Goal: Information Seeking & Learning: Learn about a topic

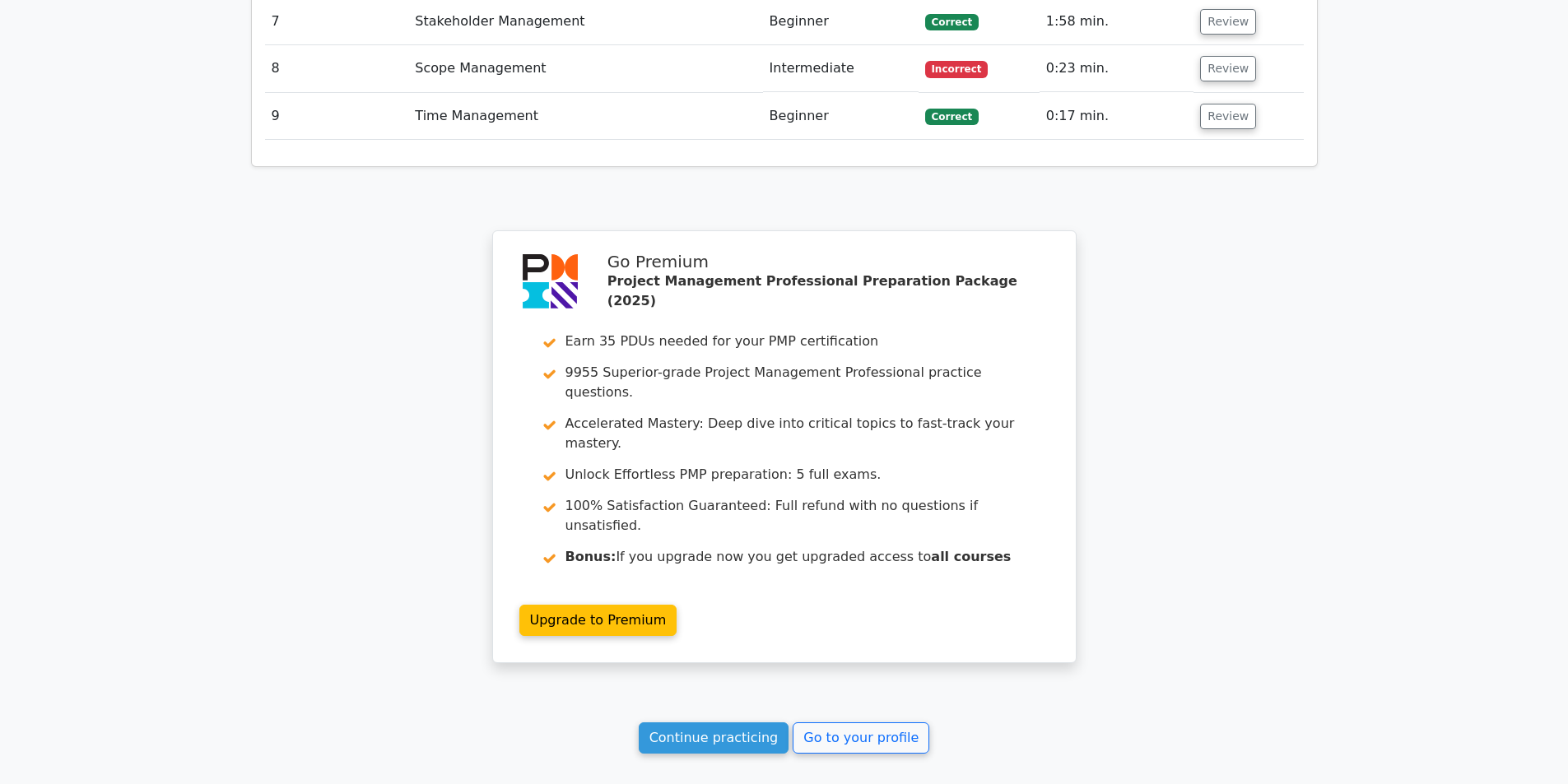
scroll to position [2530, 0]
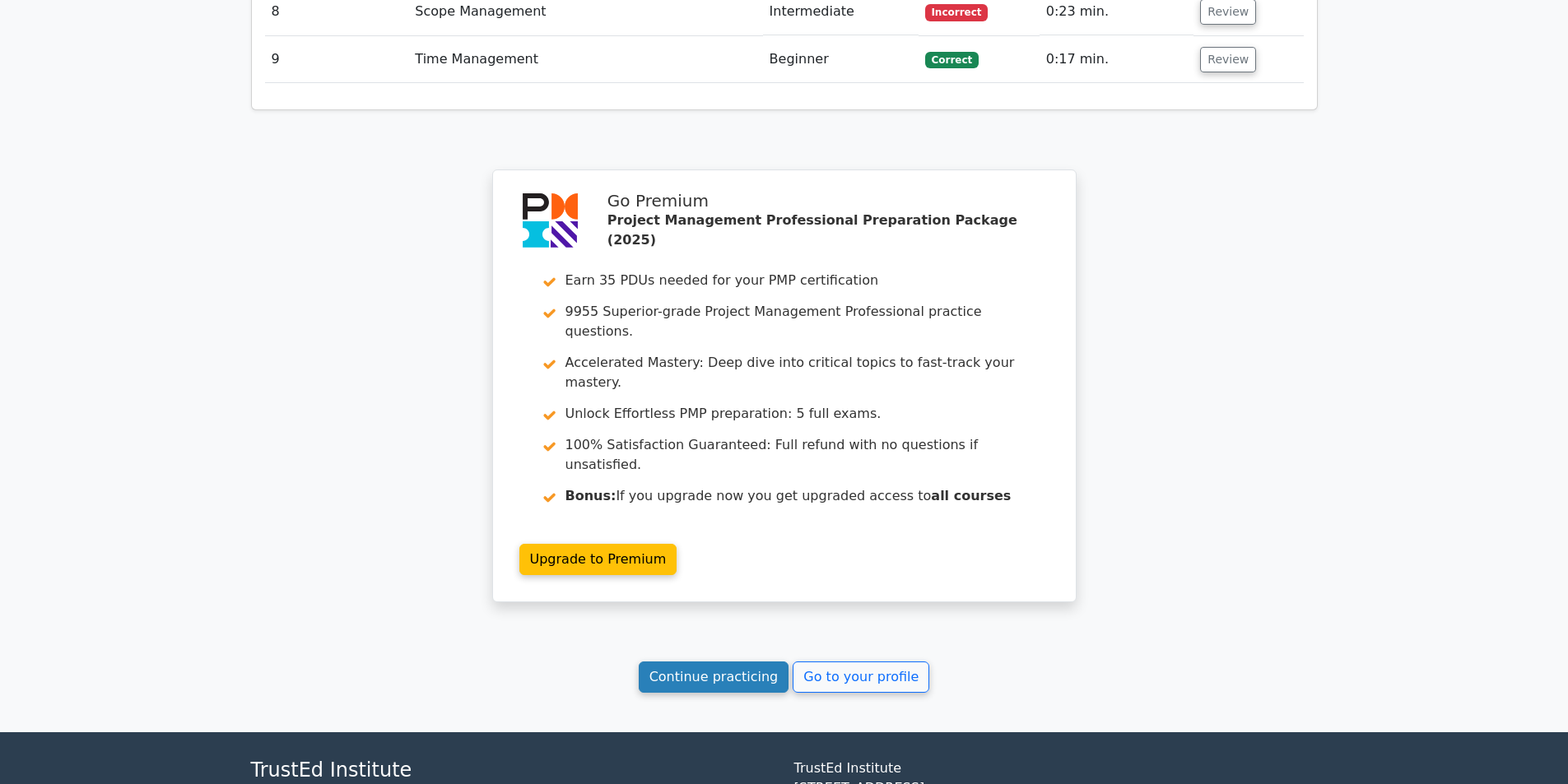
click at [727, 662] on link "Continue practicing" at bounding box center [714, 677] width 151 height 31
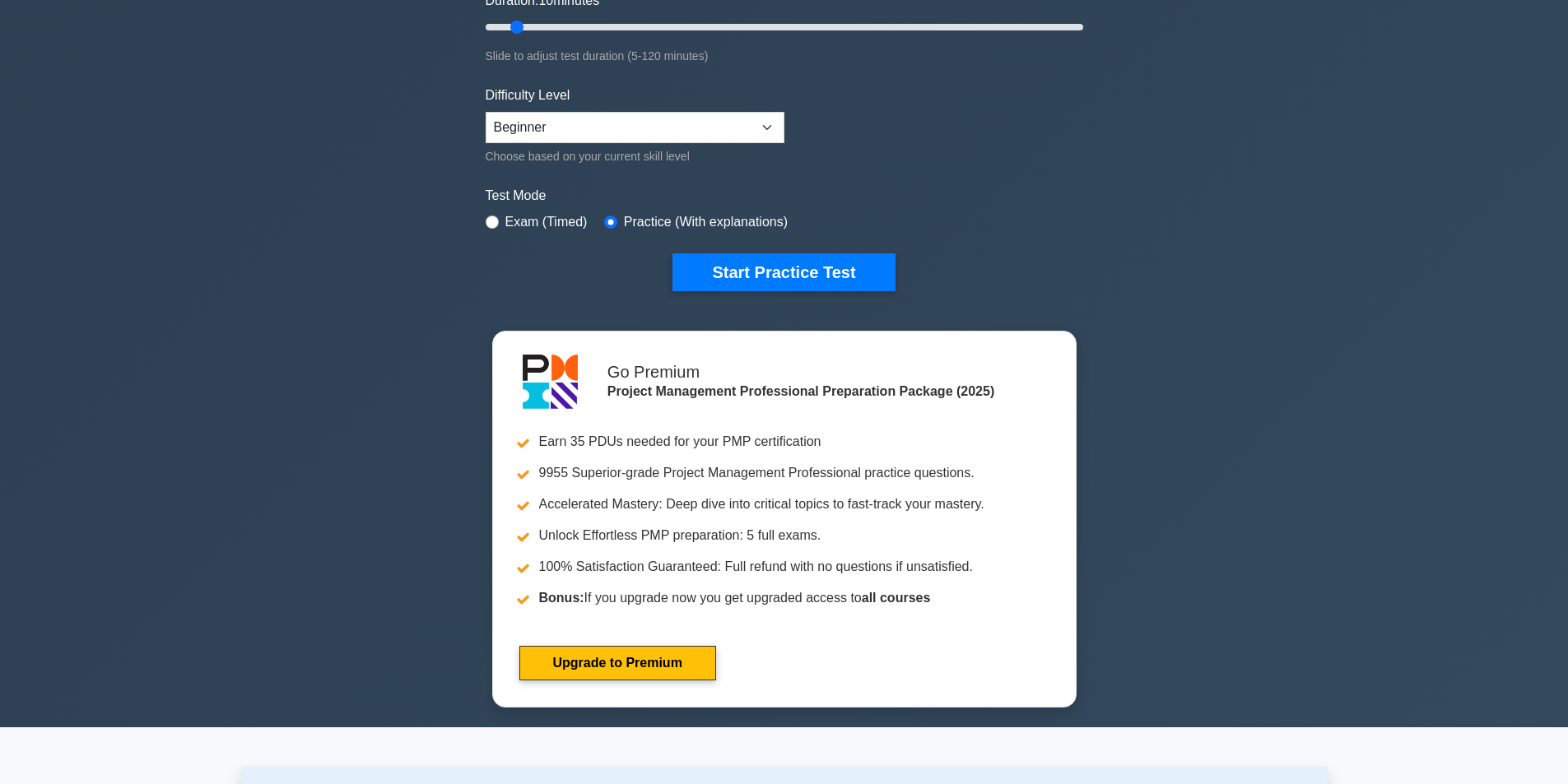
scroll to position [329, 0]
click at [834, 277] on button "Start Practice Test" at bounding box center [784, 272] width 222 height 38
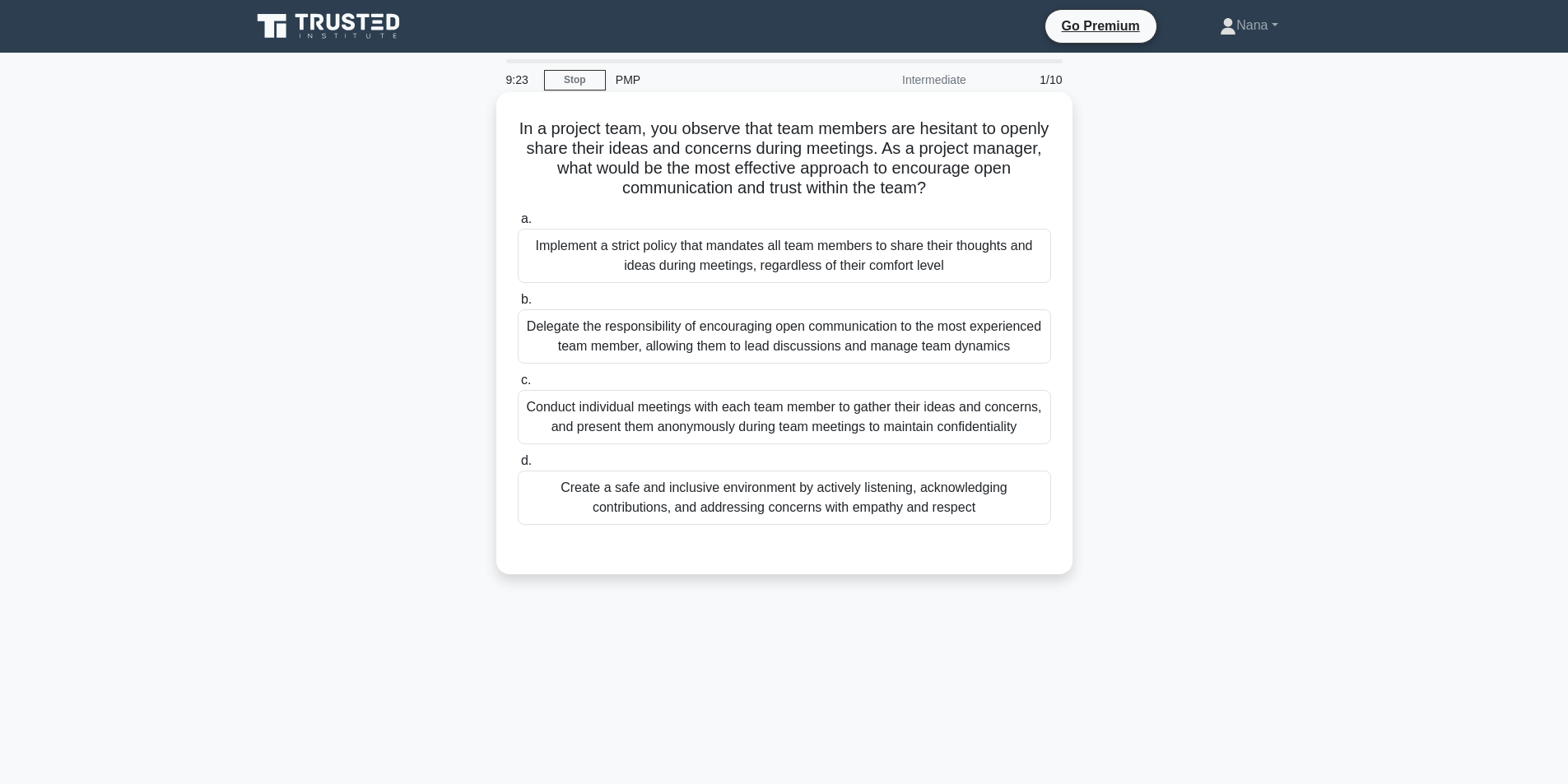
click at [766, 431] on div "Conduct individual meetings with each team member to gather their ideas and con…" at bounding box center [784, 417] width 533 height 55
click at [517, 386] on input "c. Conduct individual meetings with each team member to gather their ideas and …" at bounding box center [517, 380] width 0 height 10
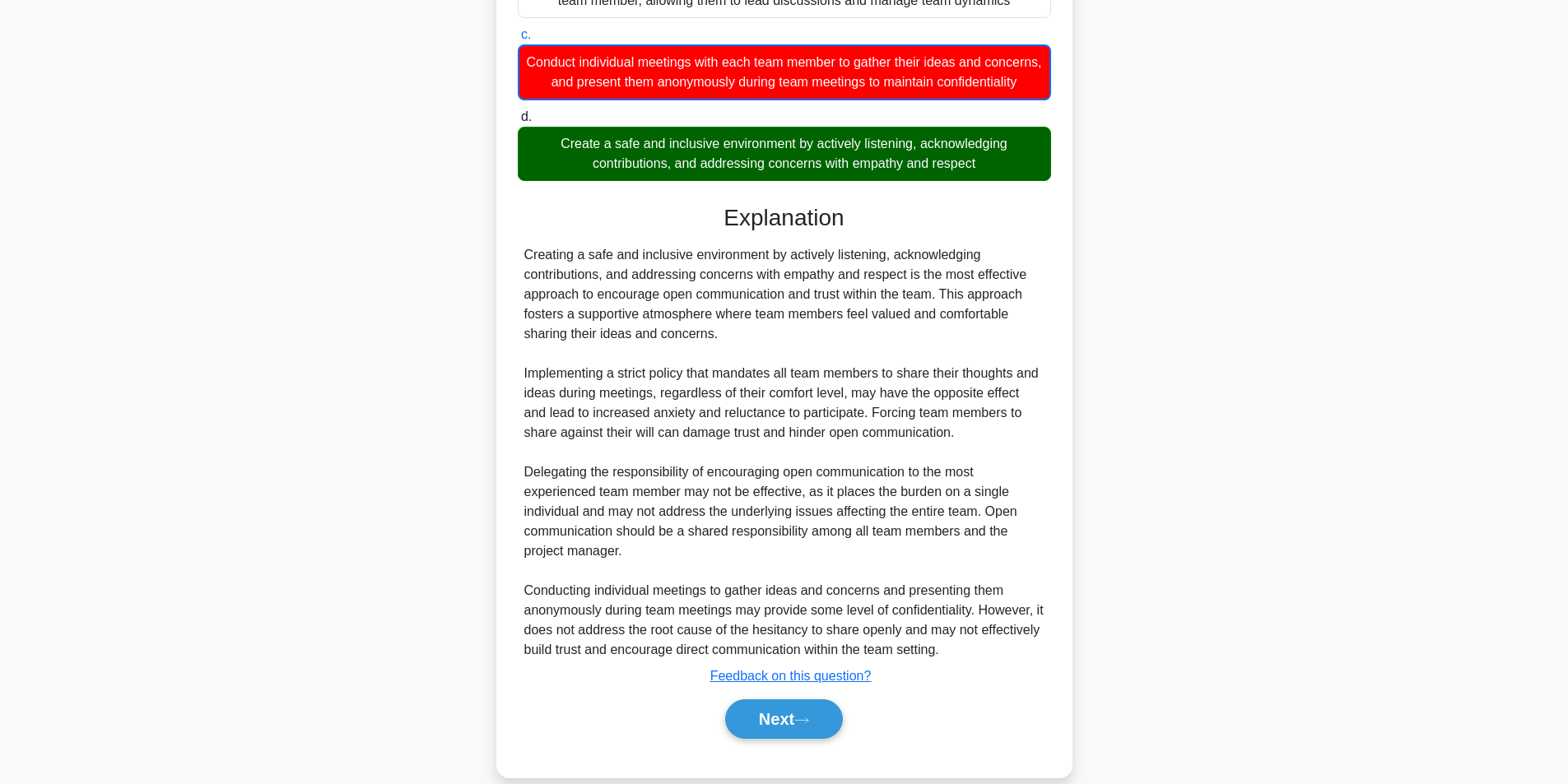
scroll to position [411, 0]
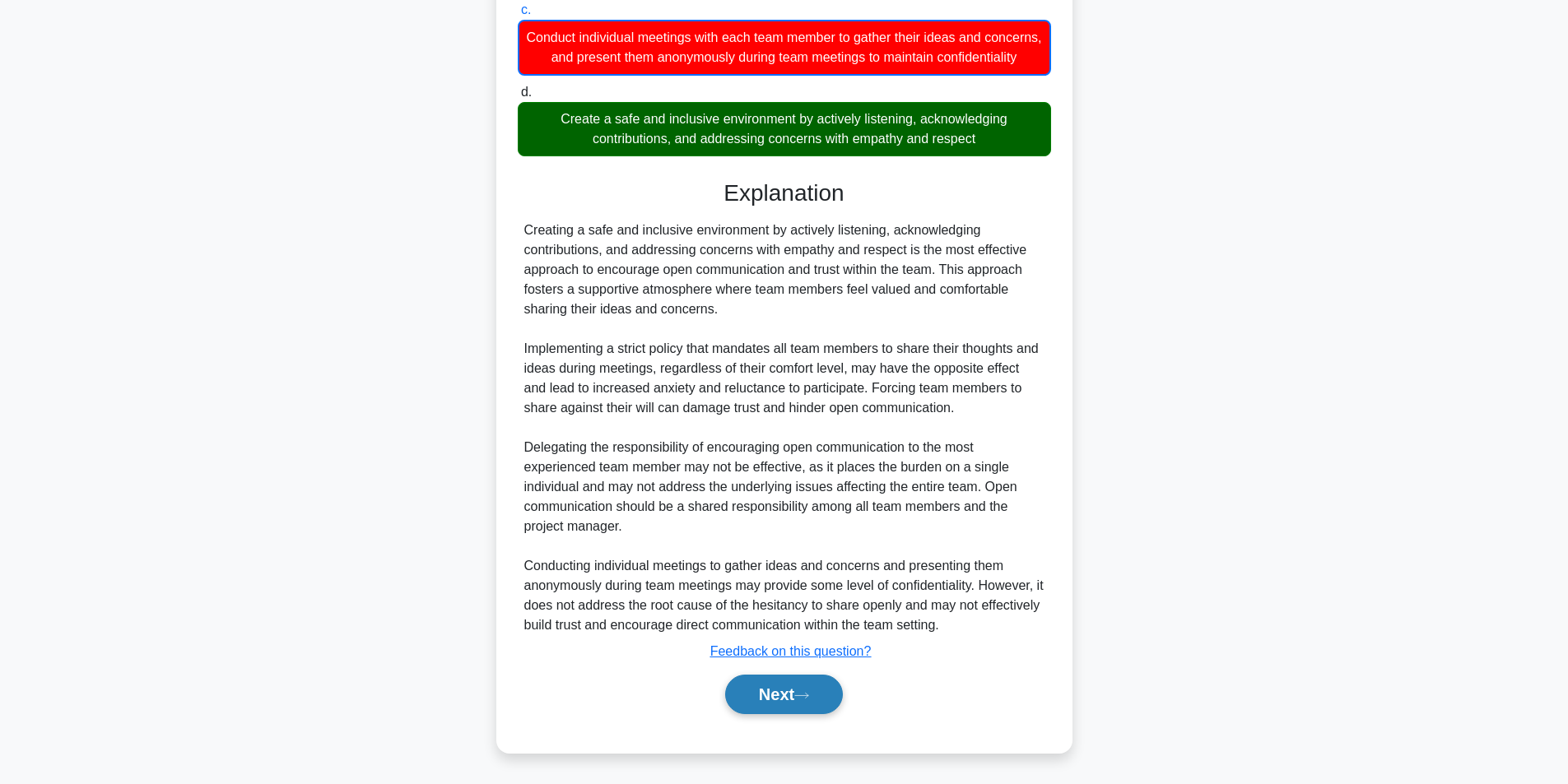
click at [792, 698] on button "Next" at bounding box center [783, 694] width 118 height 40
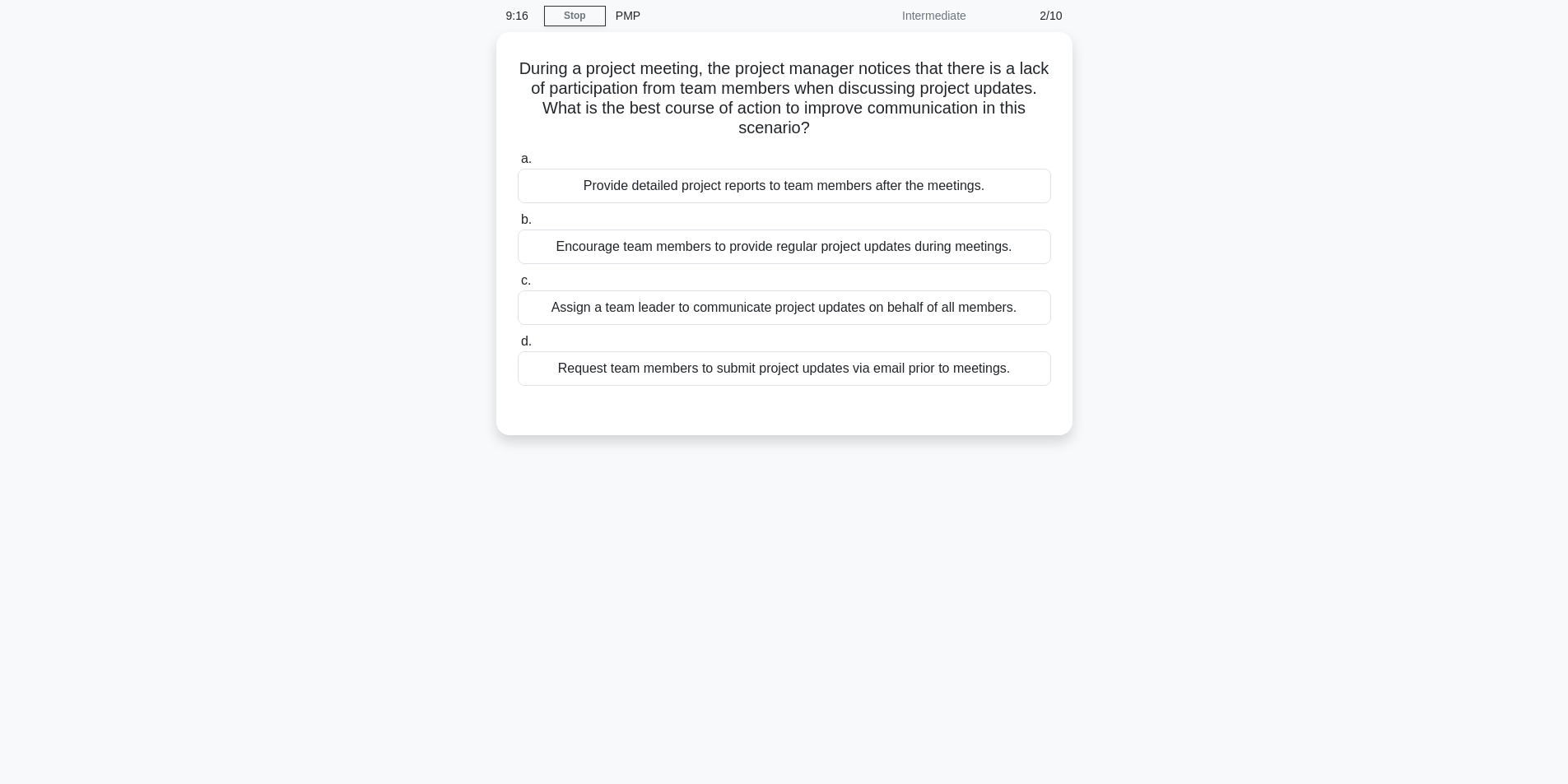
scroll to position [0, 0]
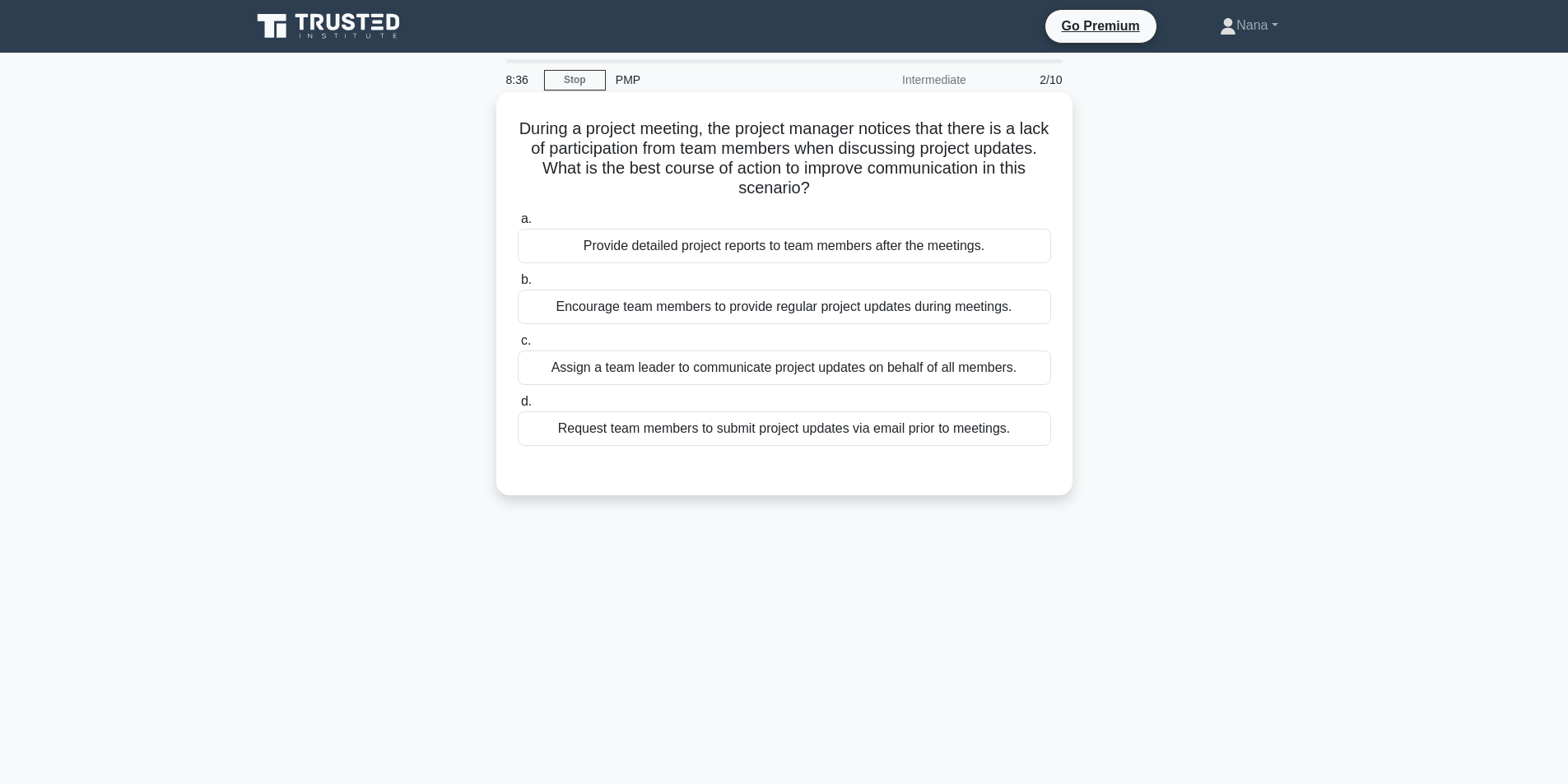
click at [926, 251] on div "Provide detailed project reports to team members after the meetings." at bounding box center [784, 246] width 533 height 35
click at [517, 224] on input "a. Provide detailed project reports to team members after the meetings." at bounding box center [517, 219] width 0 height 10
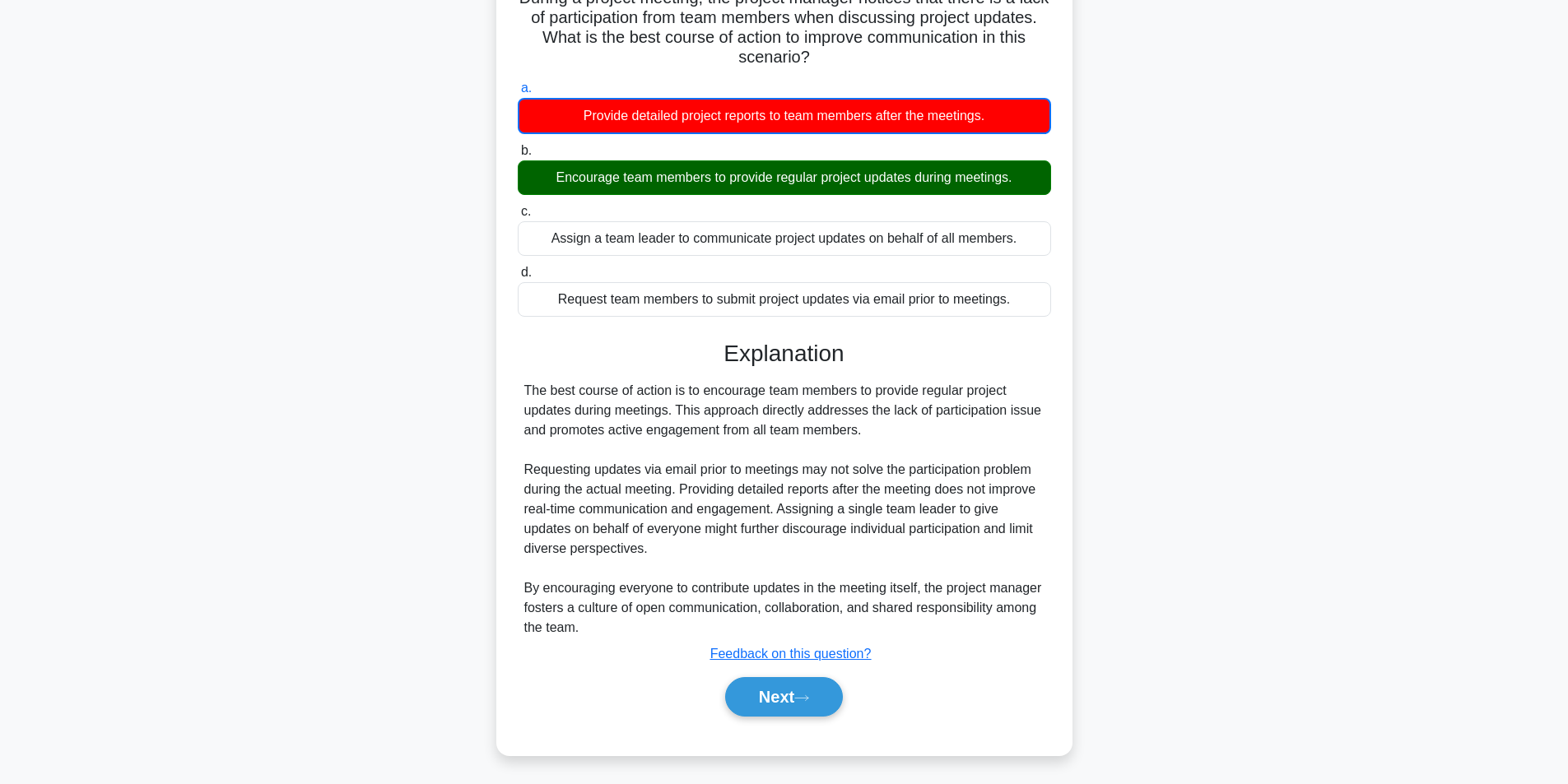
scroll to position [134, 0]
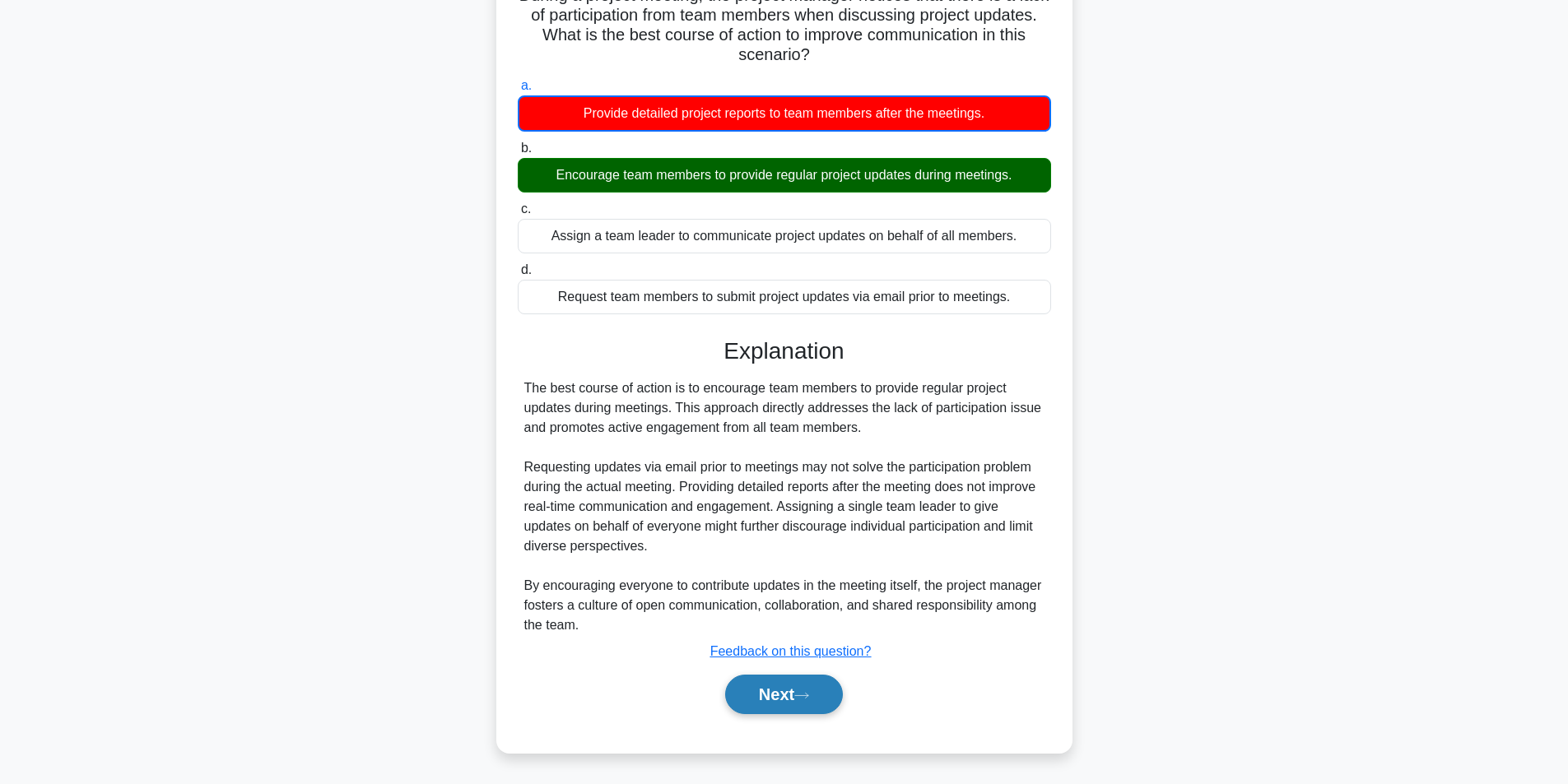
click at [787, 686] on button "Next" at bounding box center [783, 694] width 118 height 40
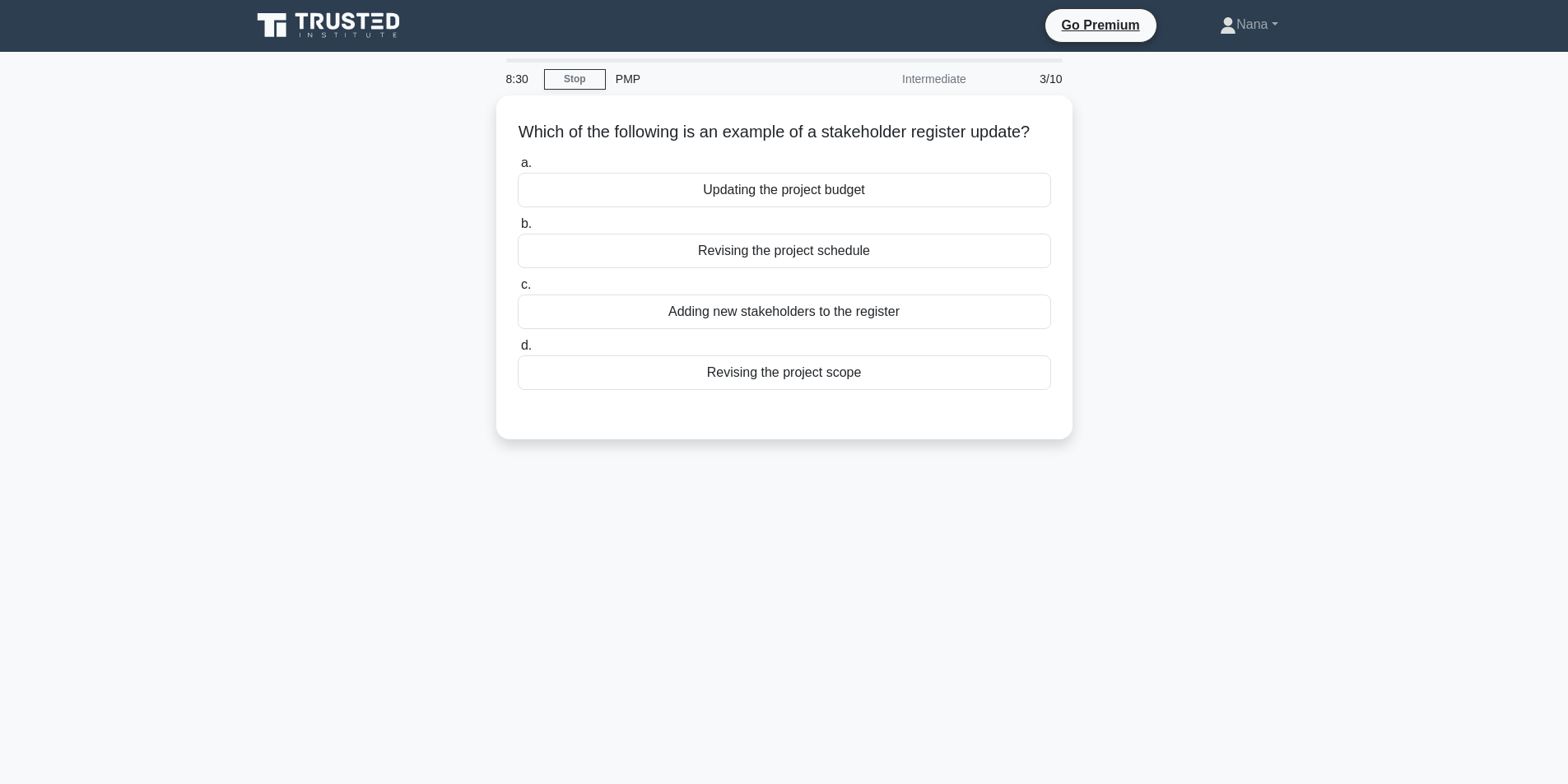
scroll to position [0, 0]
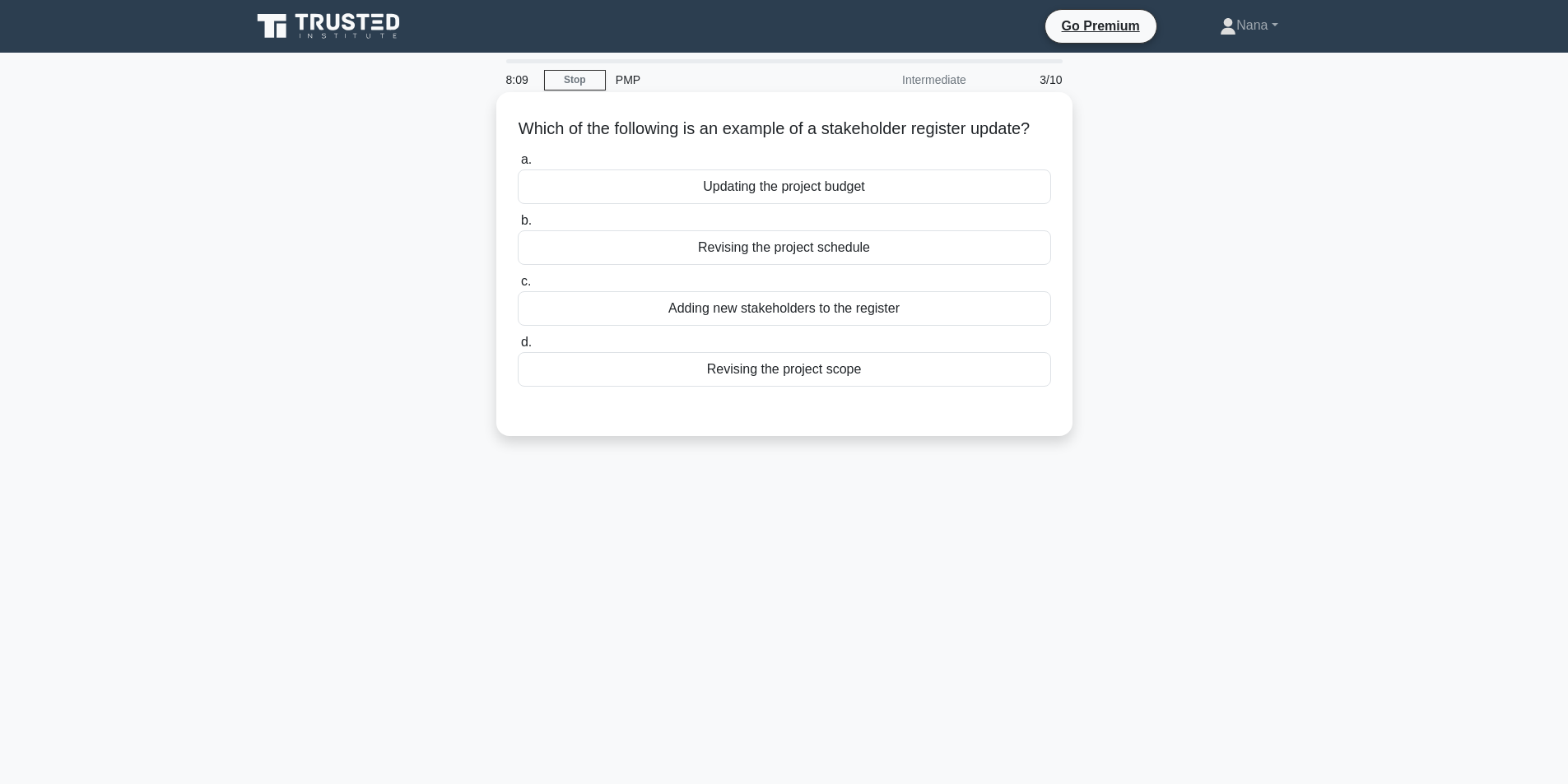
click at [877, 386] on div "Revising the project scope" at bounding box center [784, 369] width 533 height 35
click at [517, 348] on input "d. Revising the project scope" at bounding box center [517, 342] width 0 height 10
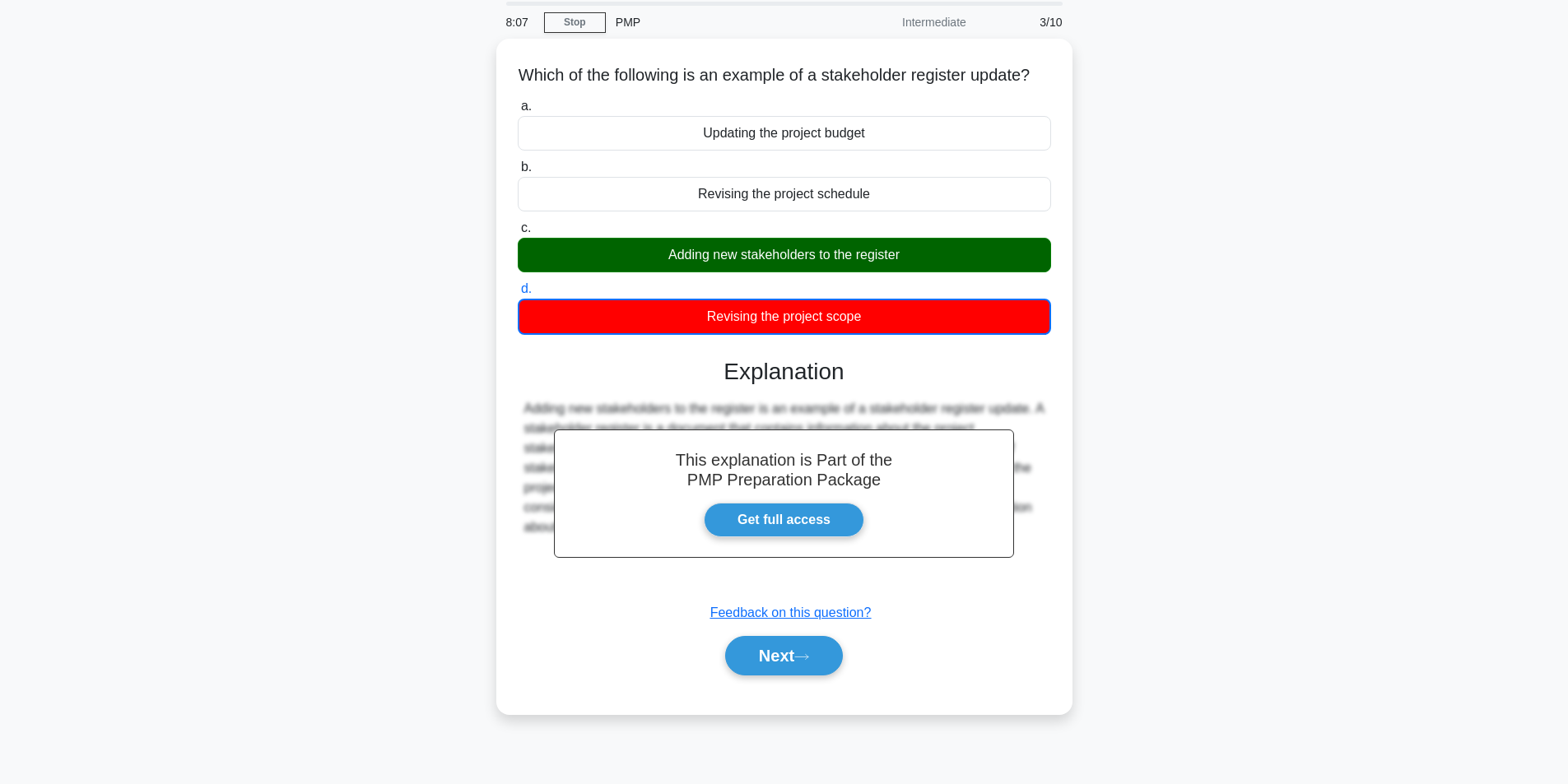
scroll to position [105, 0]
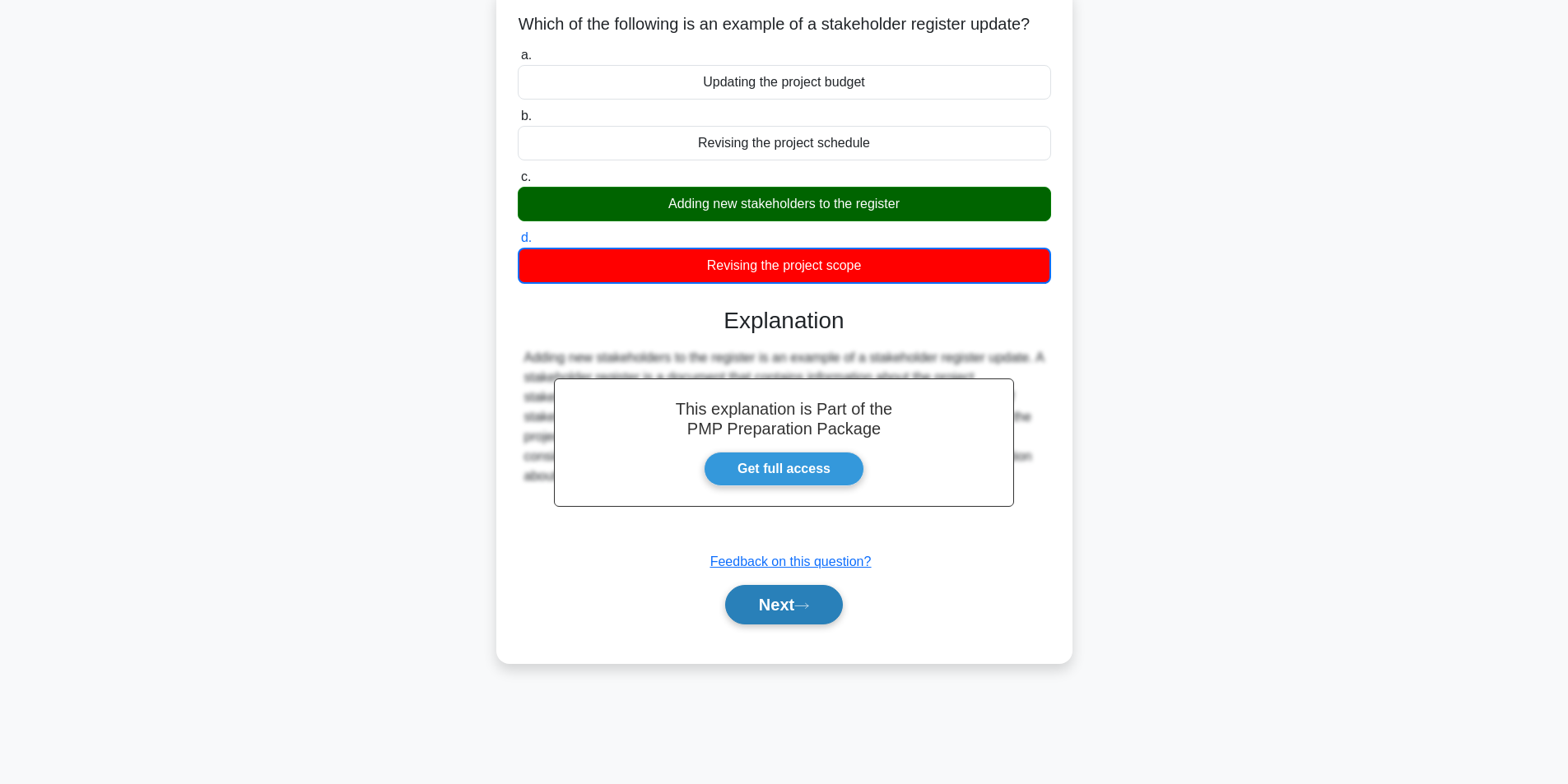
click at [771, 616] on button "Next" at bounding box center [783, 605] width 118 height 40
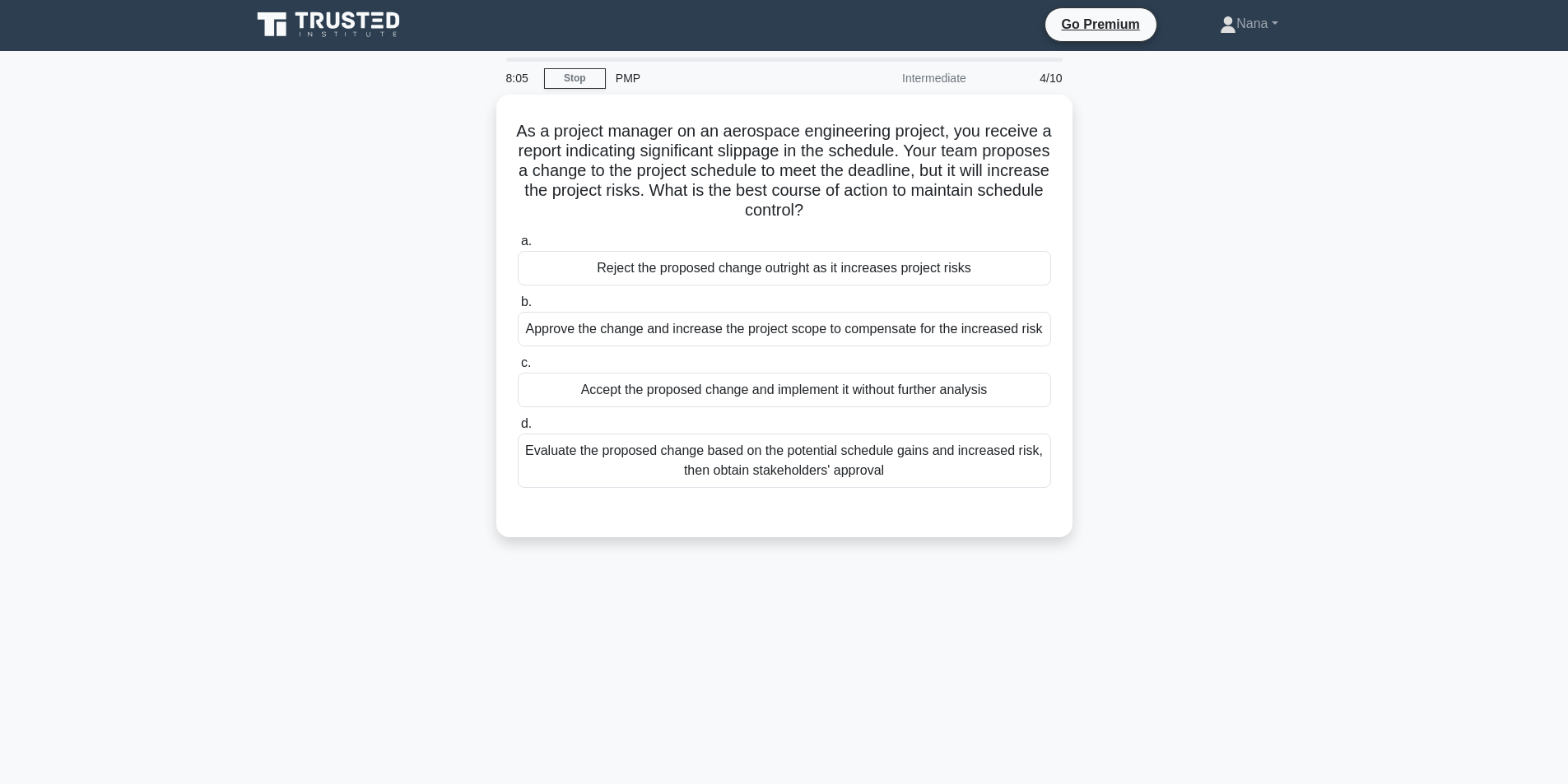
scroll to position [0, 0]
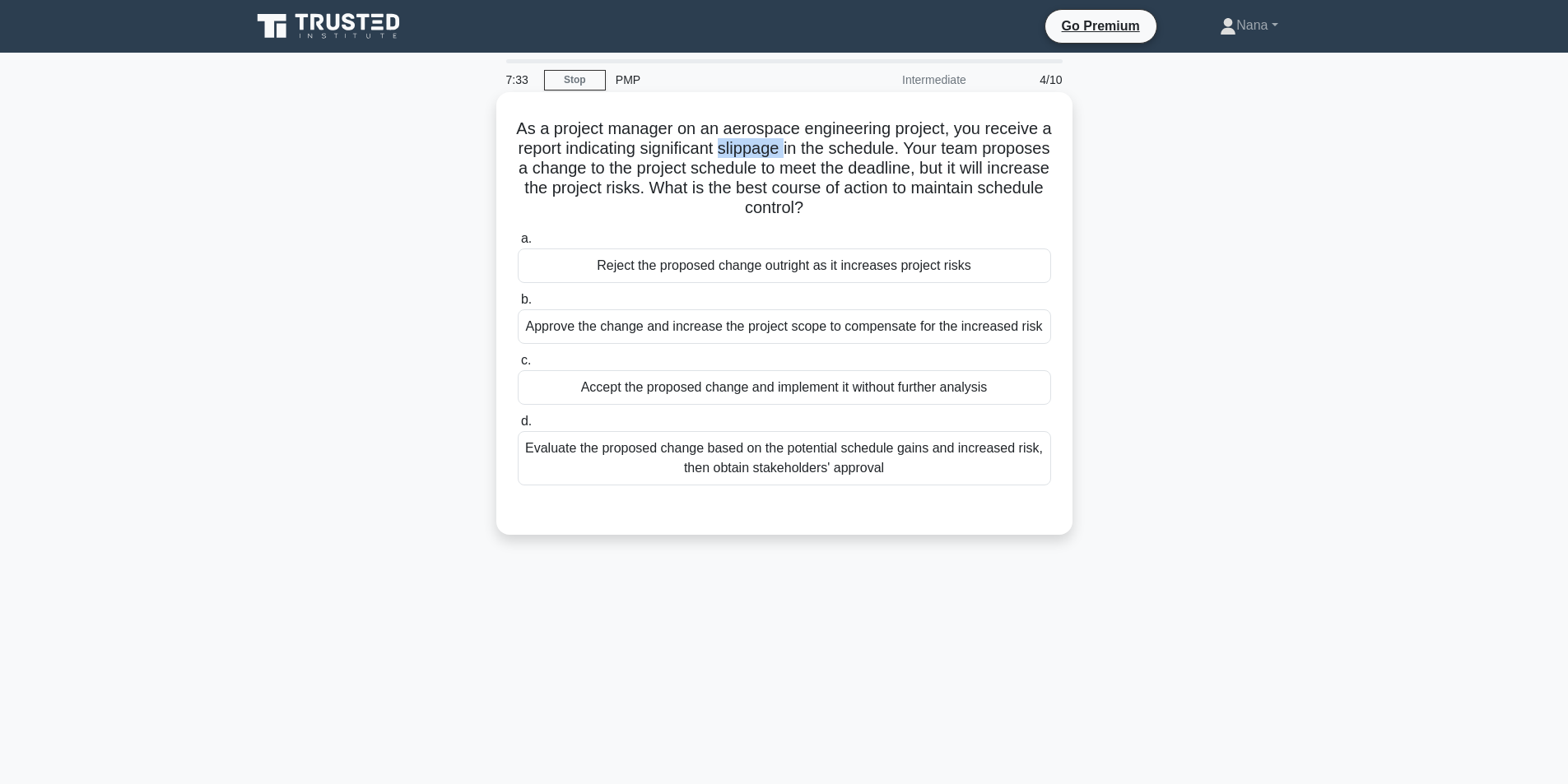
drag, startPoint x: 766, startPoint y: 146, endPoint x: 829, endPoint y: 156, distance: 63.8
click at [830, 156] on h5 "As a project manager on an aerospace engineering project, you receive a report …" at bounding box center [784, 169] width 536 height 101
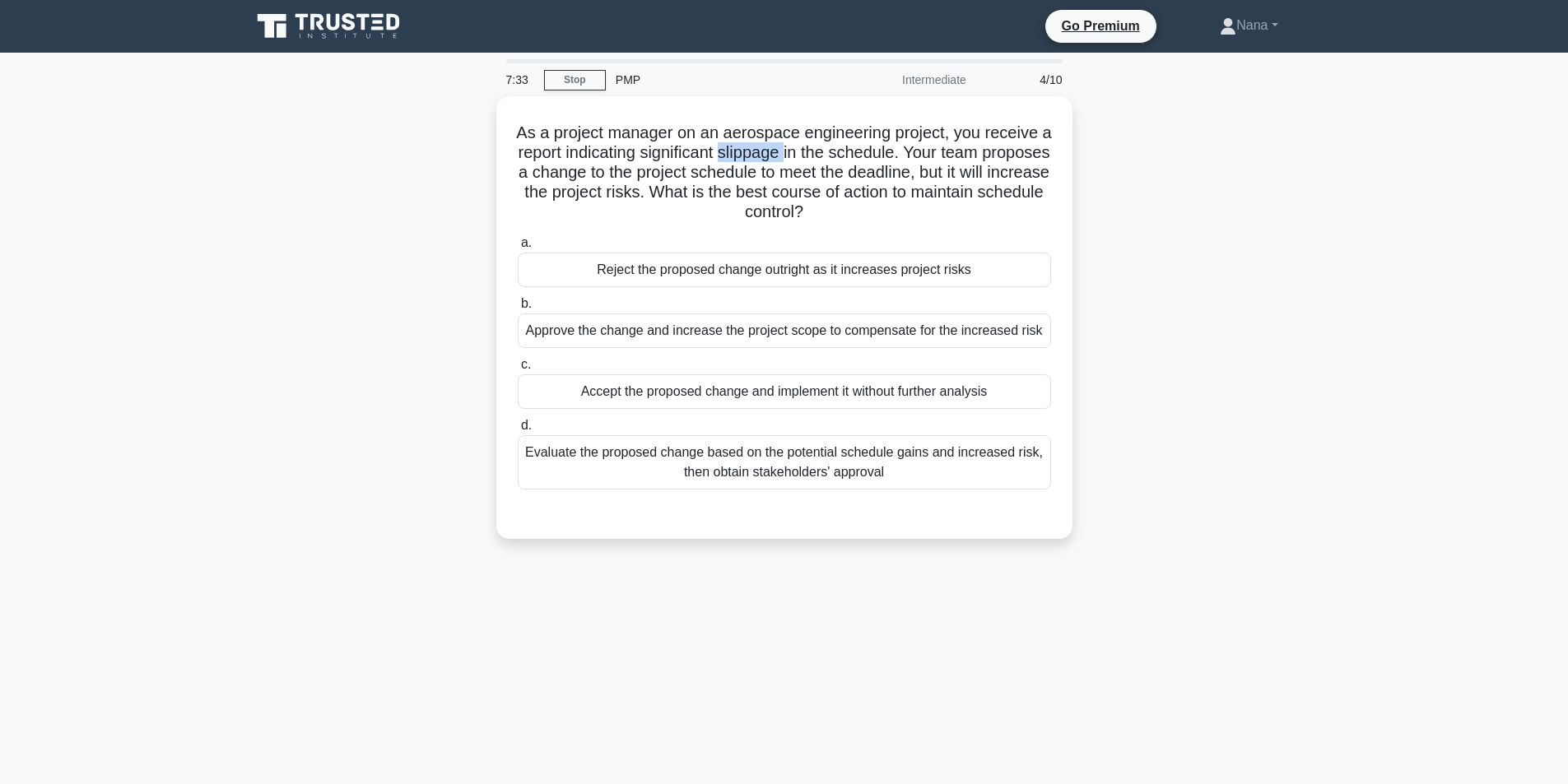
copy h5 "slippage"
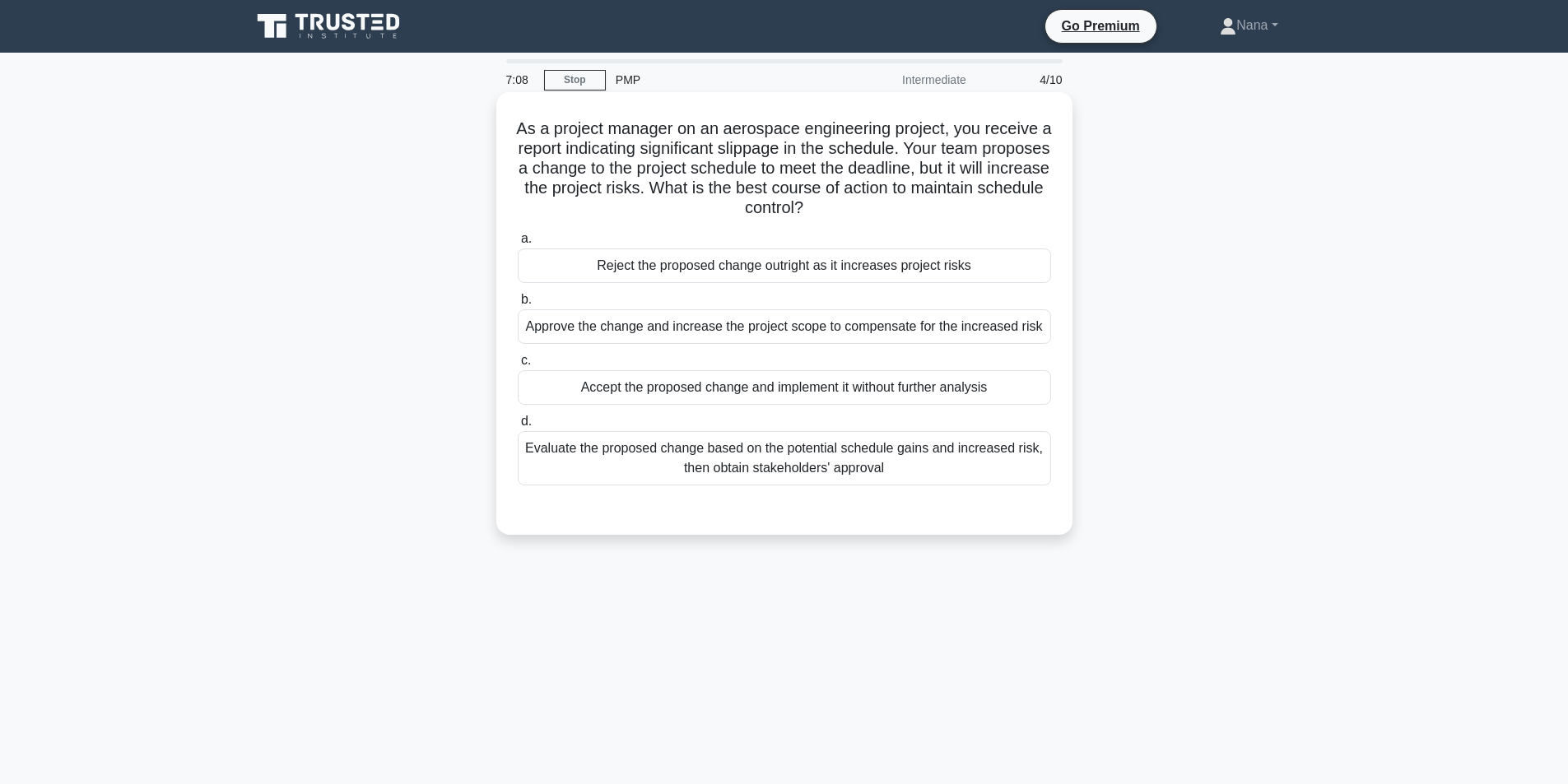
click at [890, 478] on div "Evaluate the proposed change based on the potential schedule gains and increase…" at bounding box center [784, 459] width 533 height 55
click at [517, 427] on input "d. Evaluate the proposed change based on the potential schedule gains and incre…" at bounding box center [517, 421] width 0 height 10
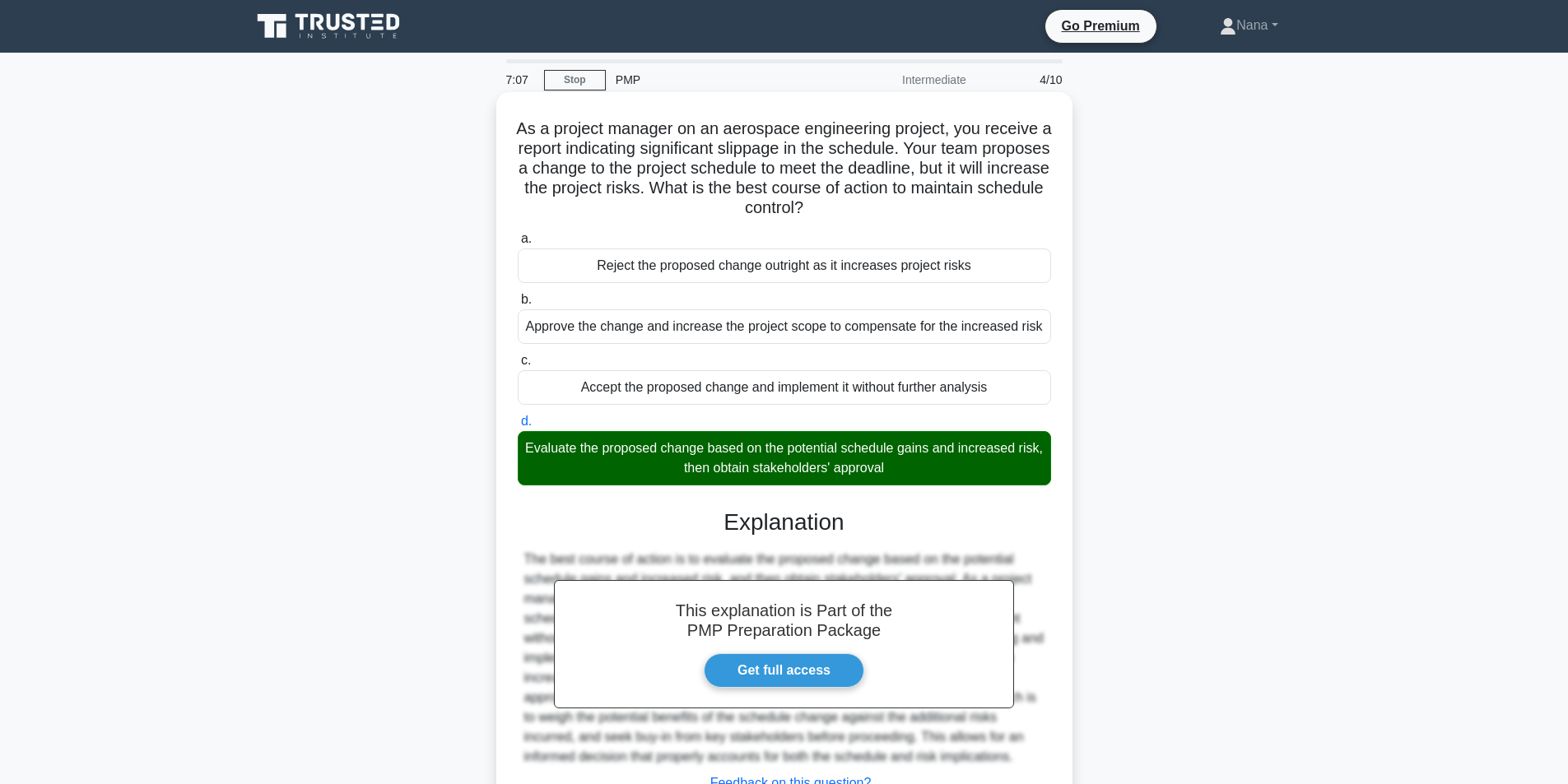
scroll to position [133, 0]
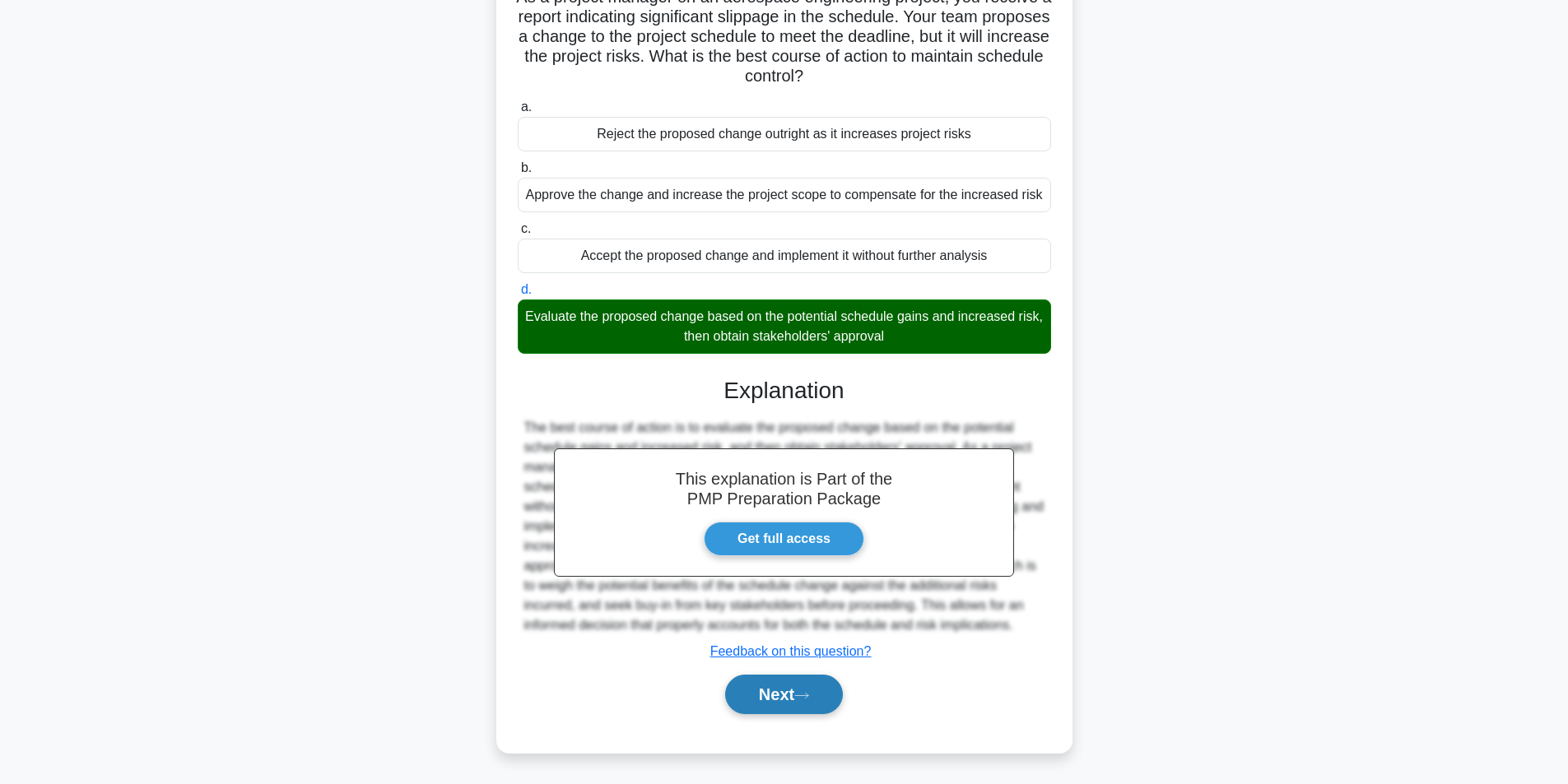
click at [833, 688] on button "Next" at bounding box center [783, 694] width 118 height 40
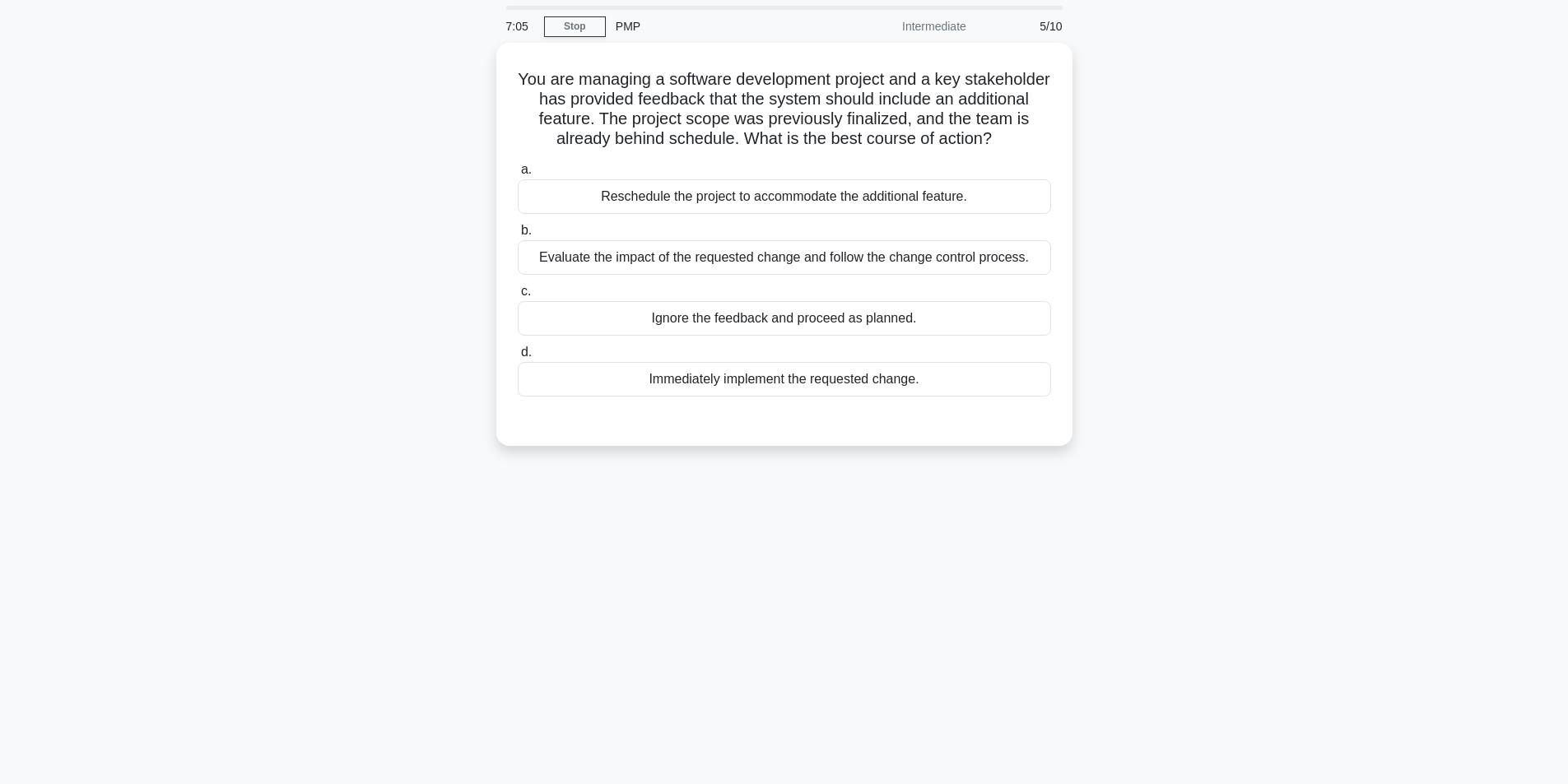
scroll to position [0, 0]
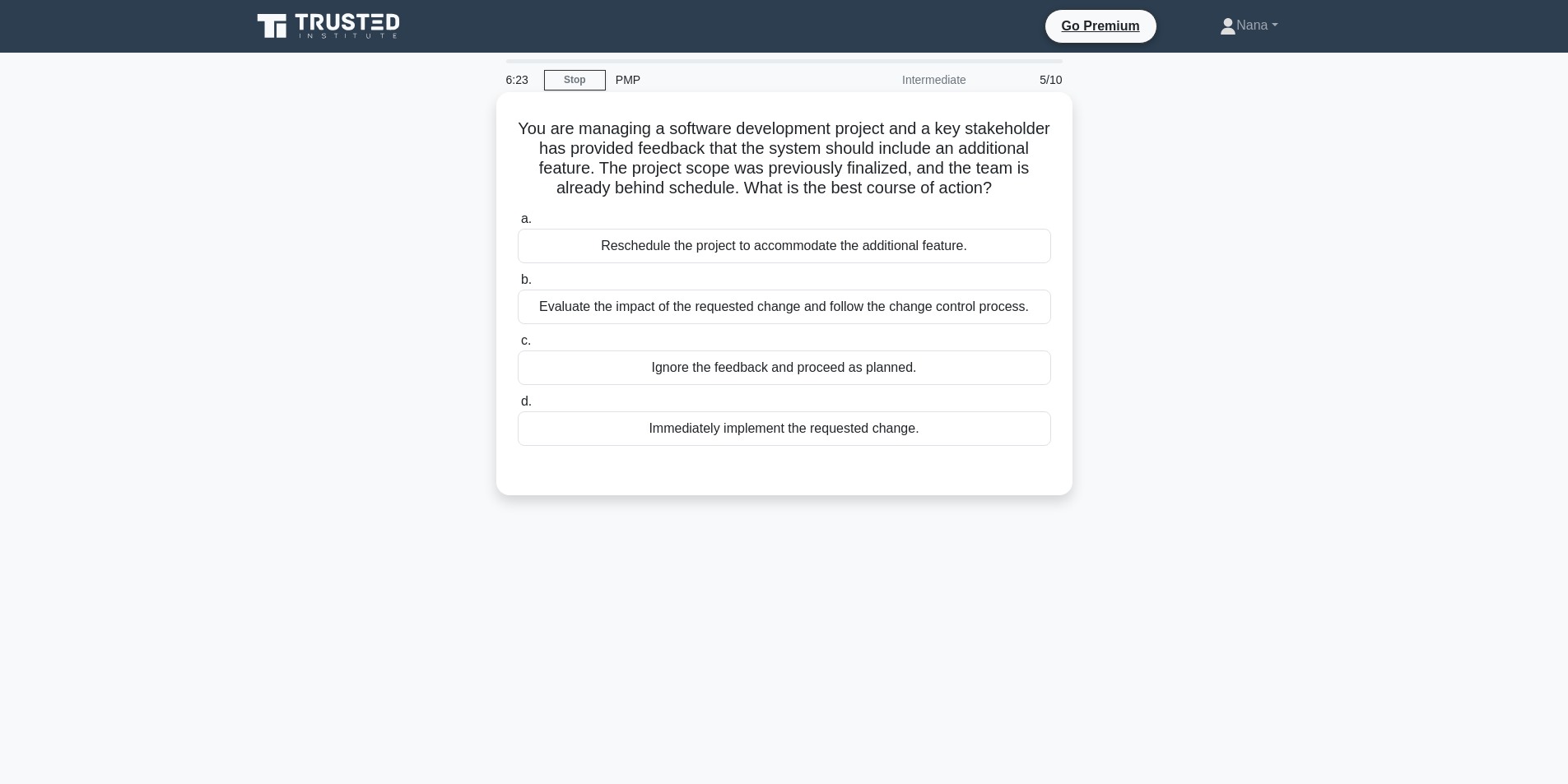
click at [920, 320] on div "Evaluate the impact of the requested change and follow the change control proce…" at bounding box center [784, 306] width 533 height 35
click at [517, 286] on input "b. Evaluate the impact of the requested change and follow the change control pr…" at bounding box center [517, 280] width 0 height 10
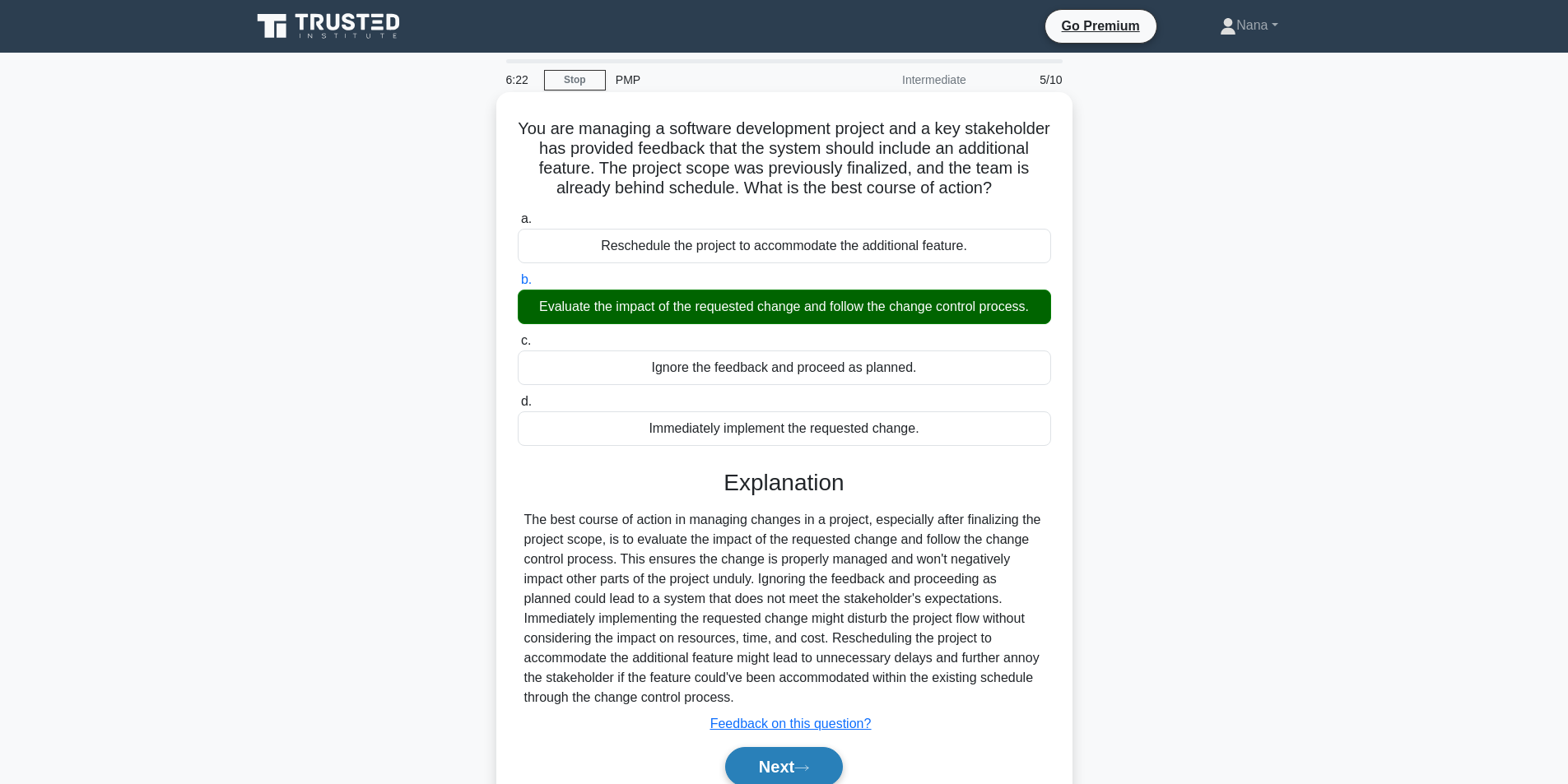
click at [792, 764] on button "Next" at bounding box center [783, 767] width 118 height 40
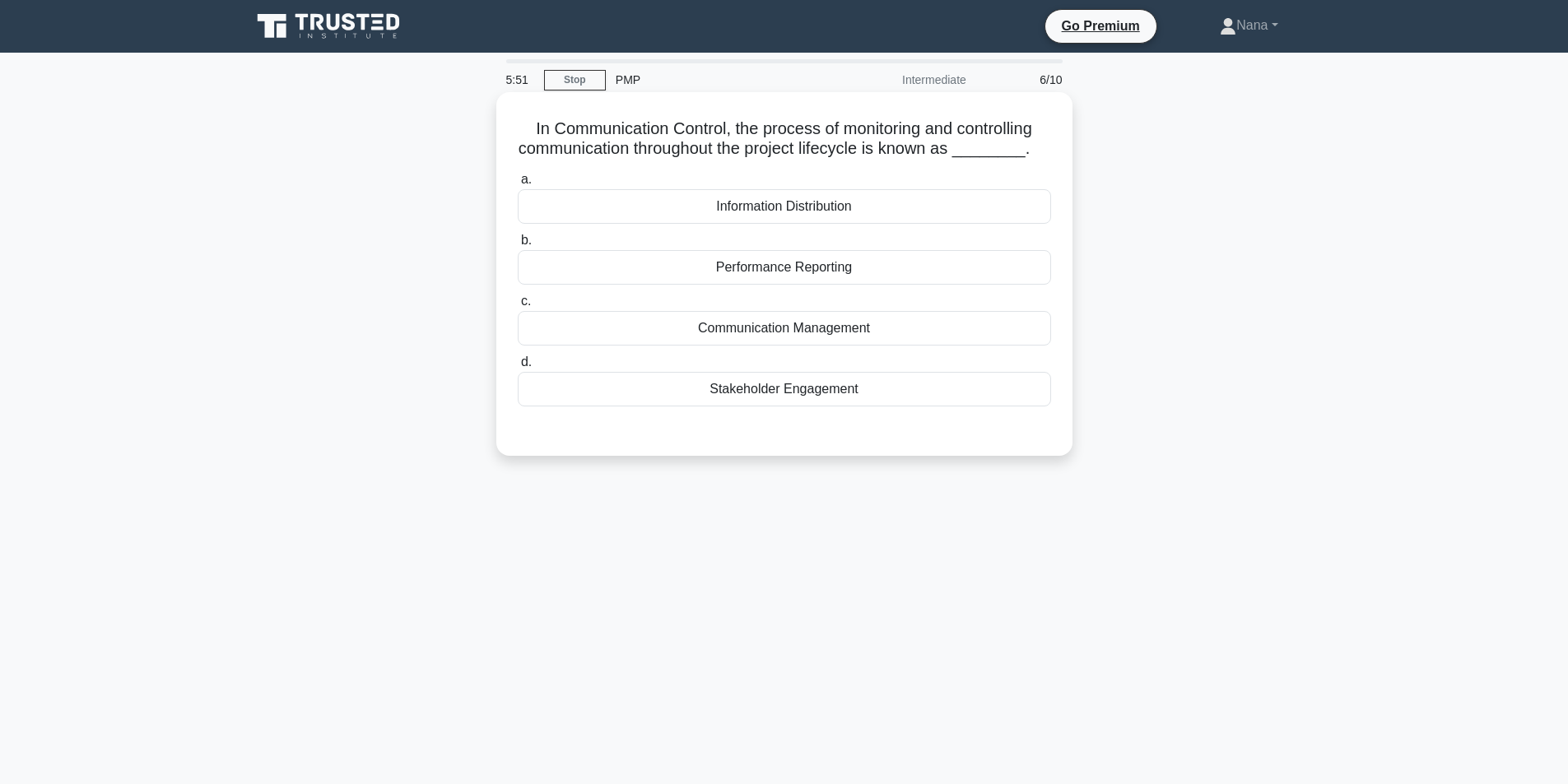
click at [900, 332] on div "Communication Management" at bounding box center [784, 328] width 533 height 35
click at [517, 307] on input "c. Communication Management" at bounding box center [517, 301] width 0 height 10
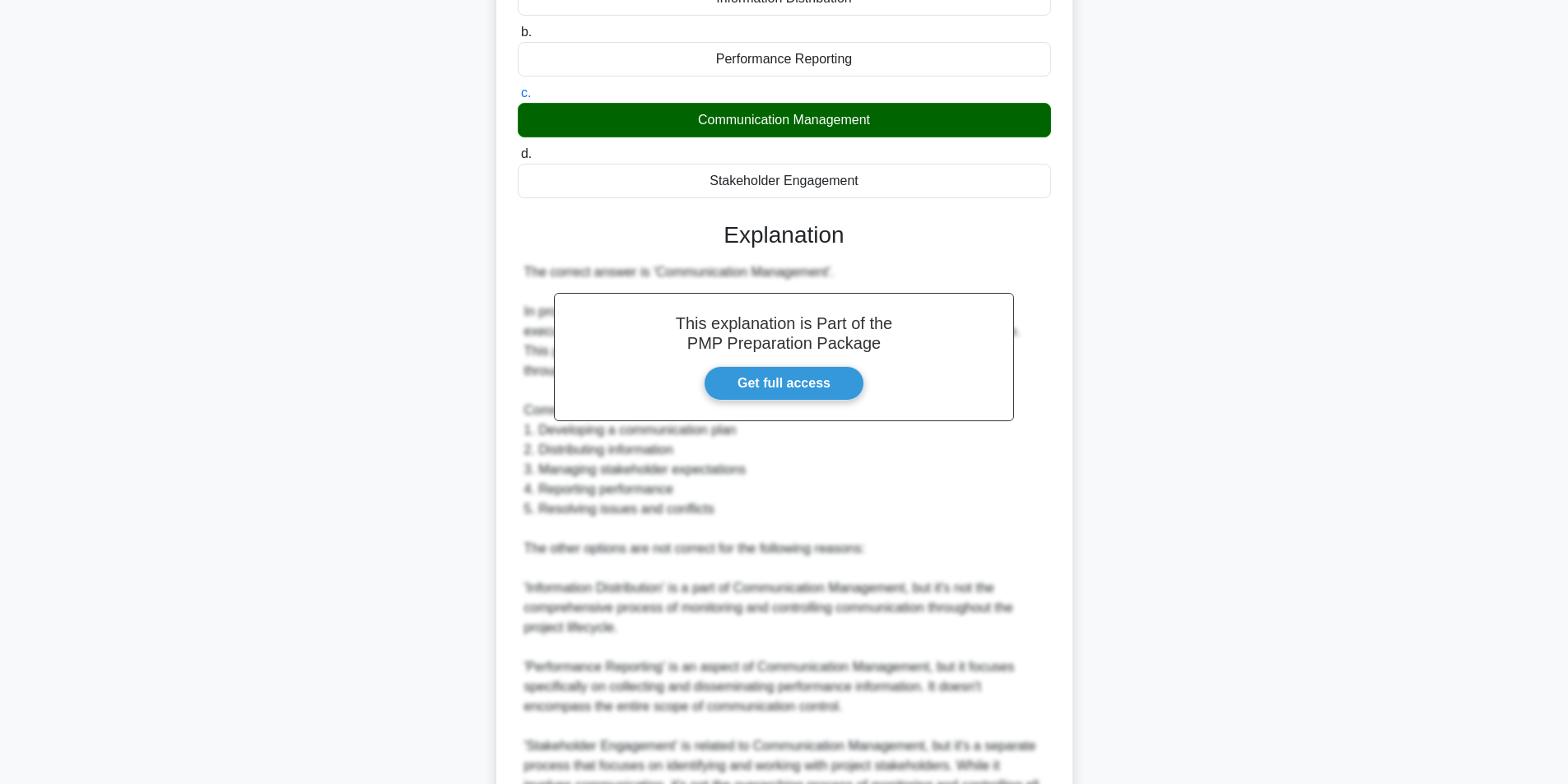
scroll to position [389, 0]
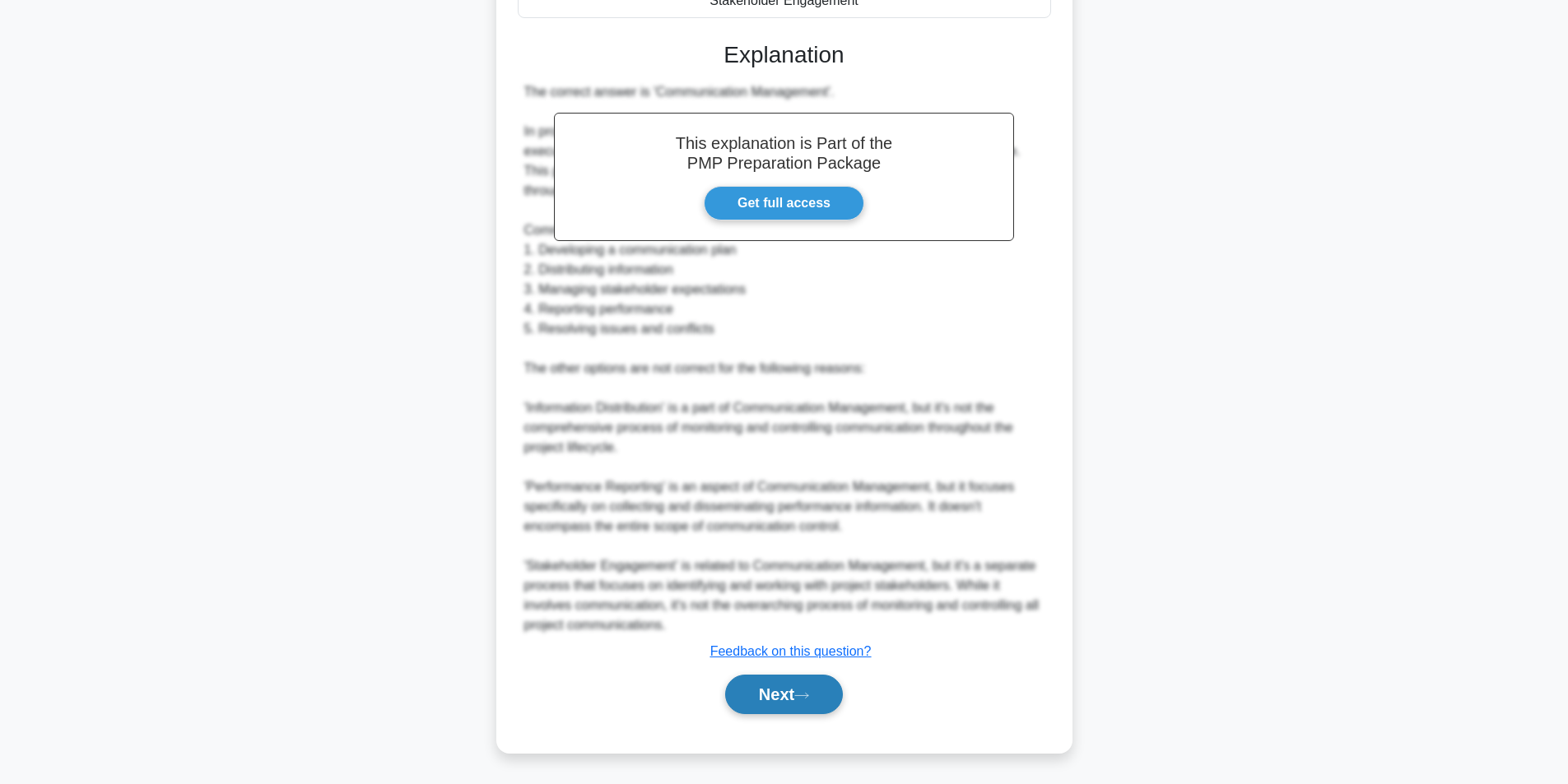
click at [805, 694] on icon at bounding box center [802, 696] width 15 height 9
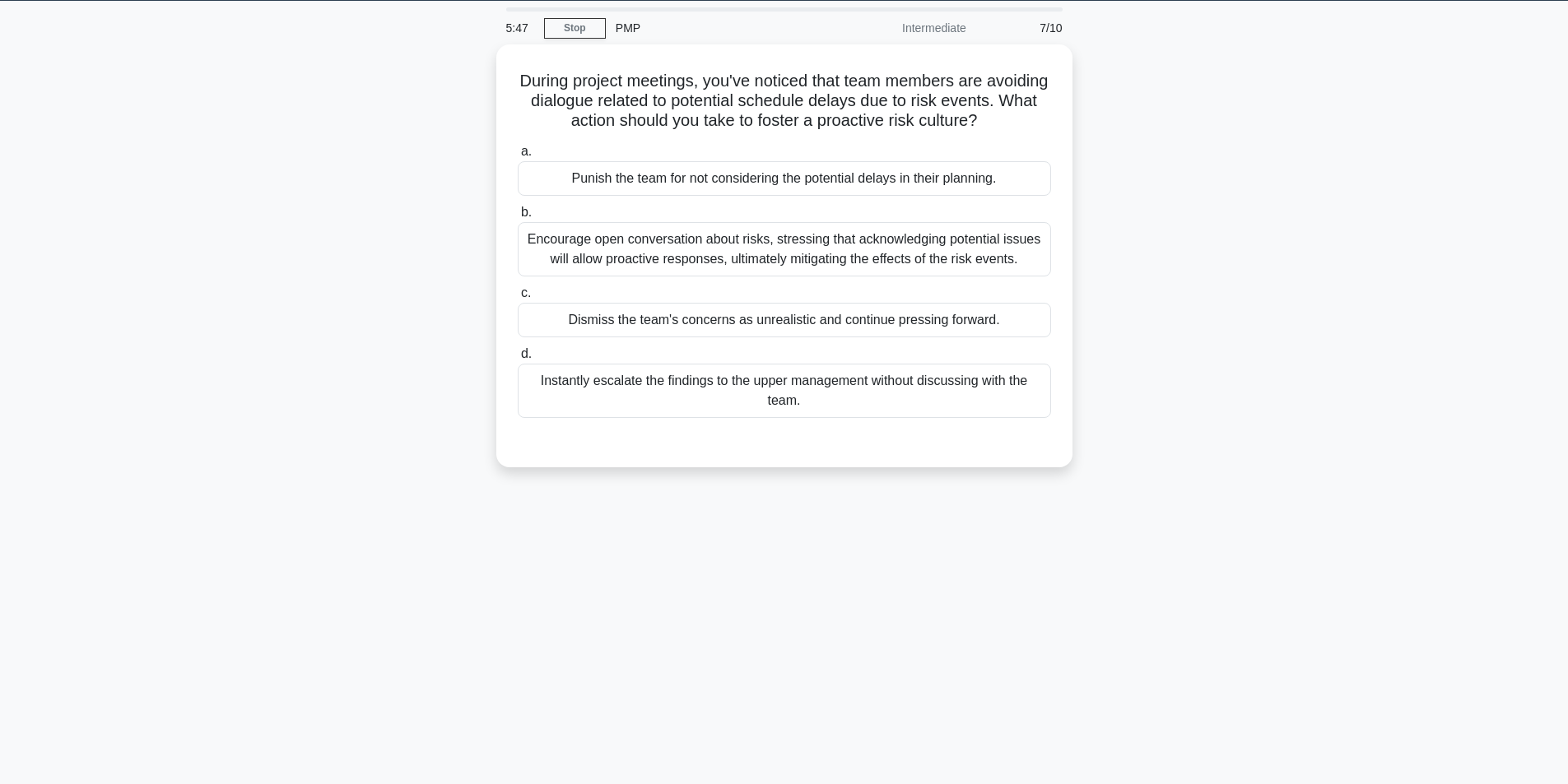
scroll to position [0, 0]
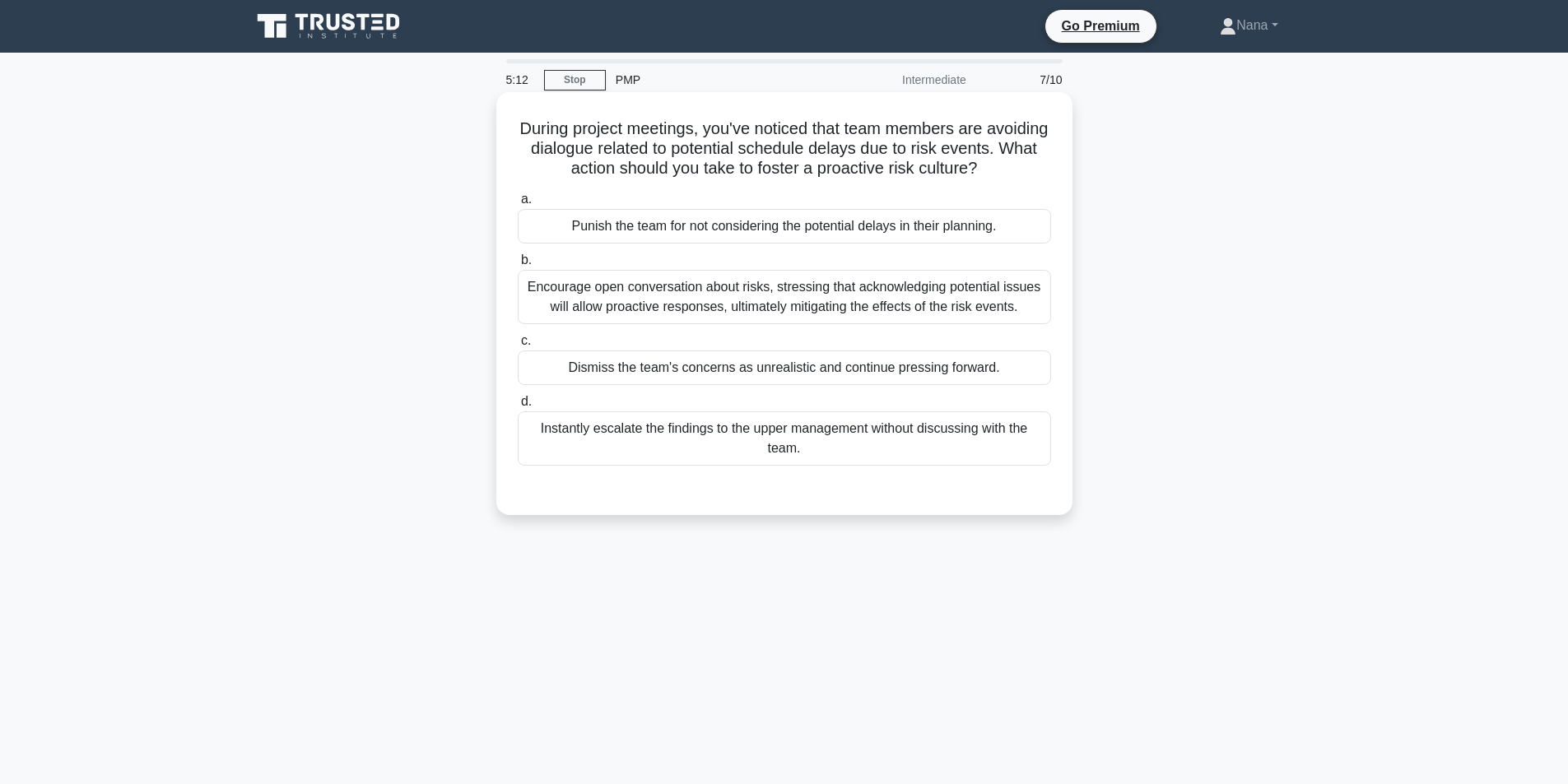
click at [868, 323] on div "Encourage open conversation about risks, stressing that acknowledging potential…" at bounding box center [784, 297] width 533 height 55
click at [517, 266] on input "b. Encourage open conversation about risks, stressing that acknowledging potent…" at bounding box center [517, 260] width 0 height 10
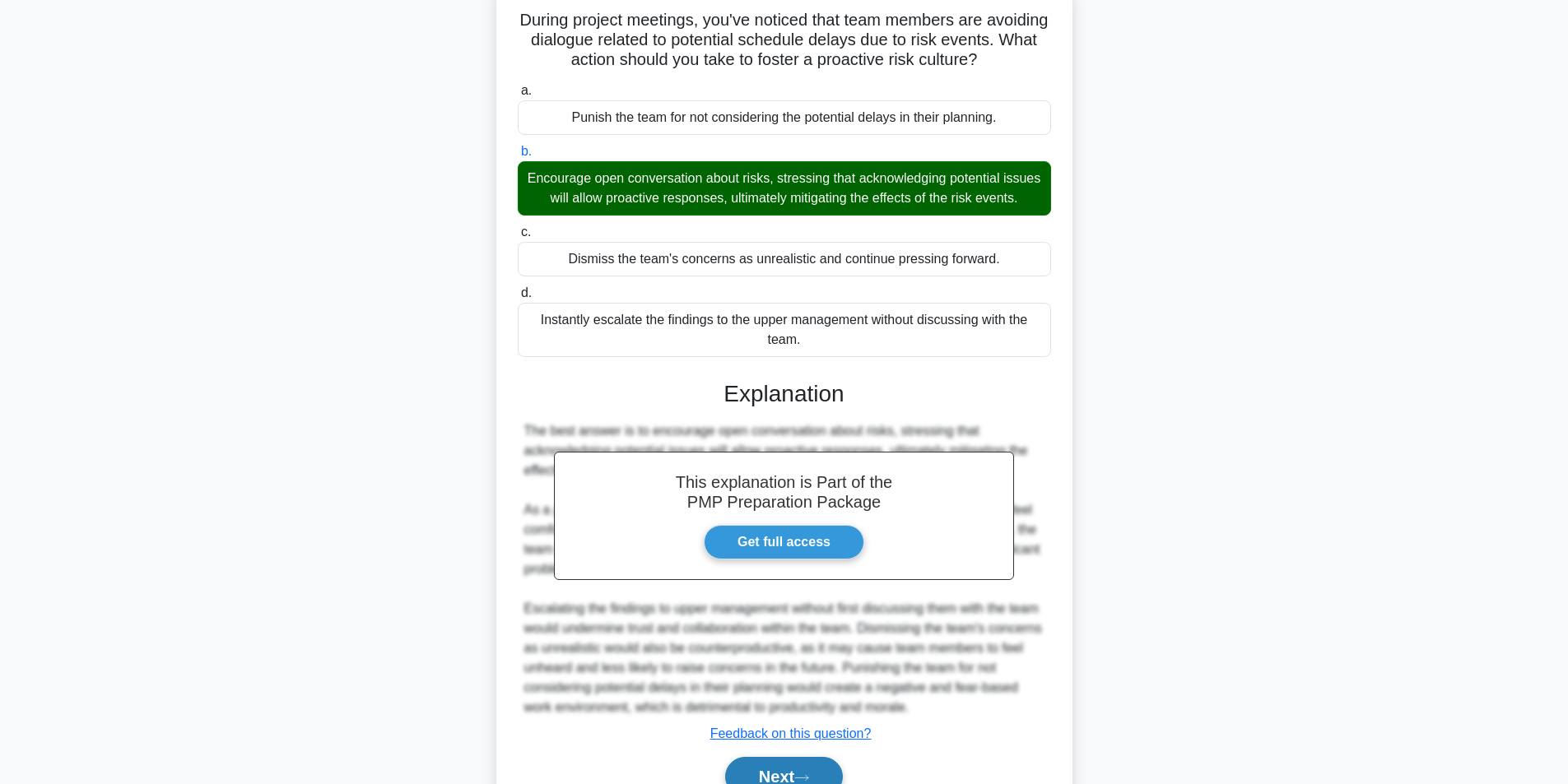
scroll to position [231, 0]
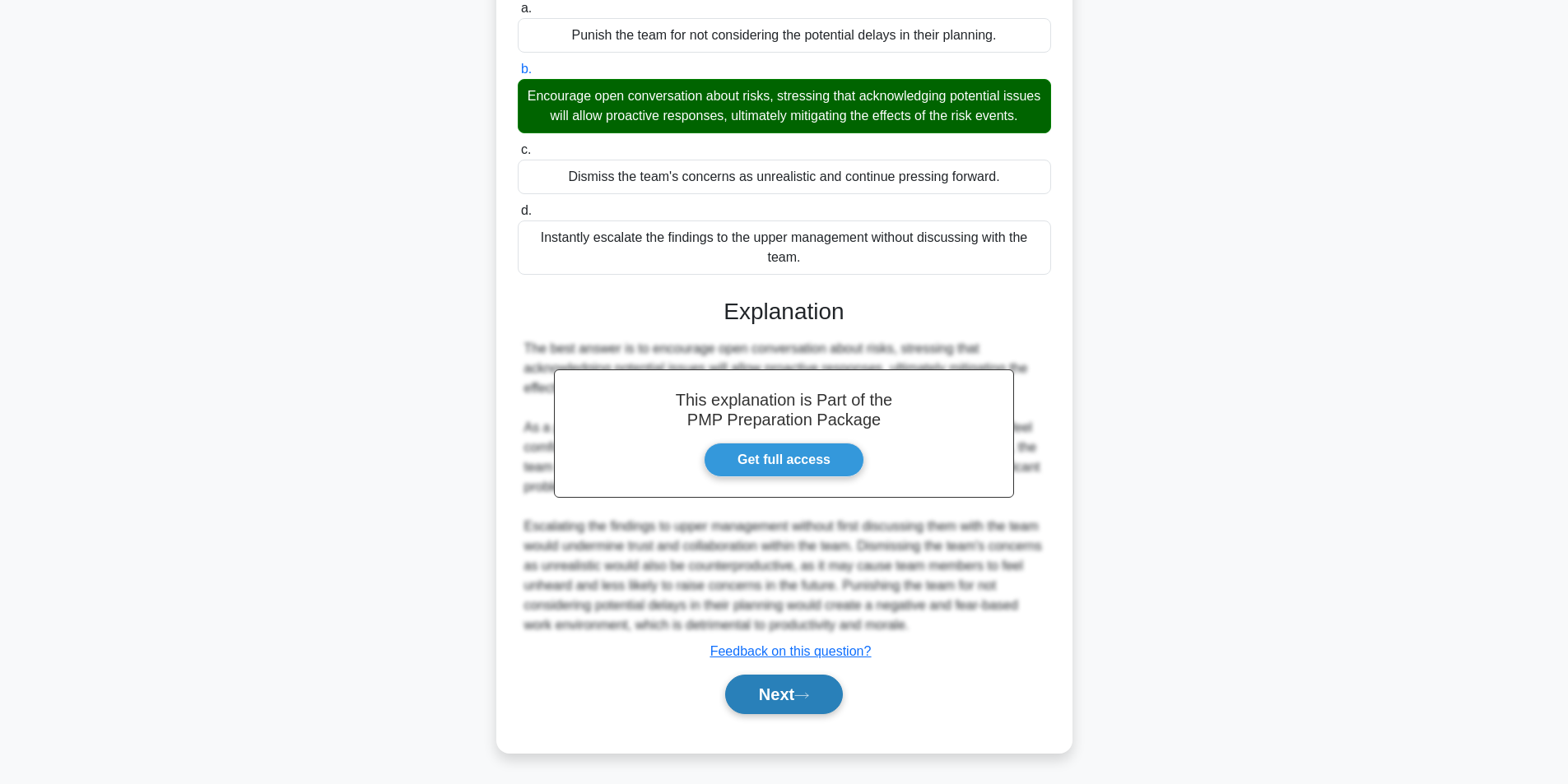
click at [764, 686] on button "Next" at bounding box center [783, 694] width 118 height 40
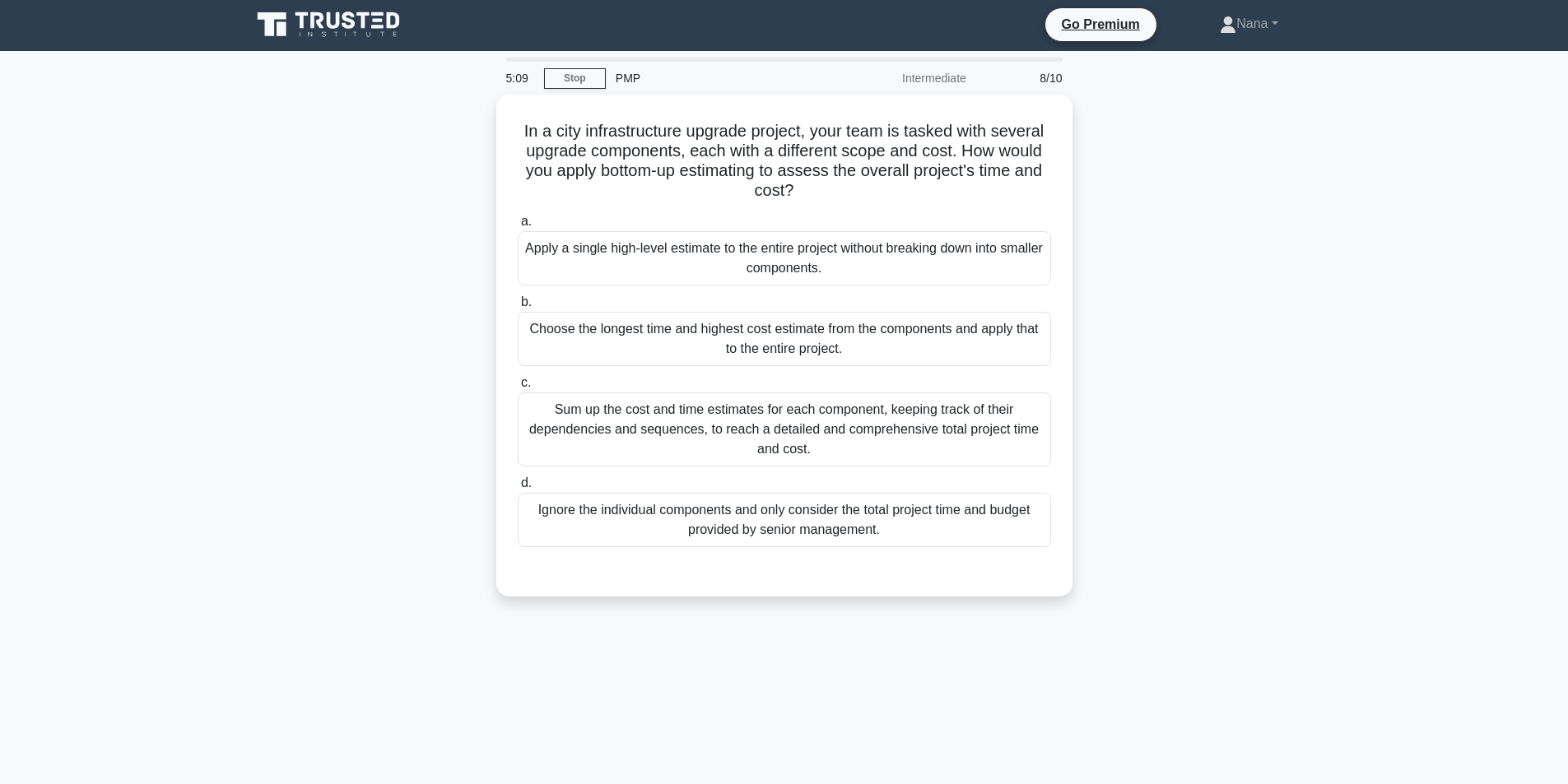
scroll to position [0, 0]
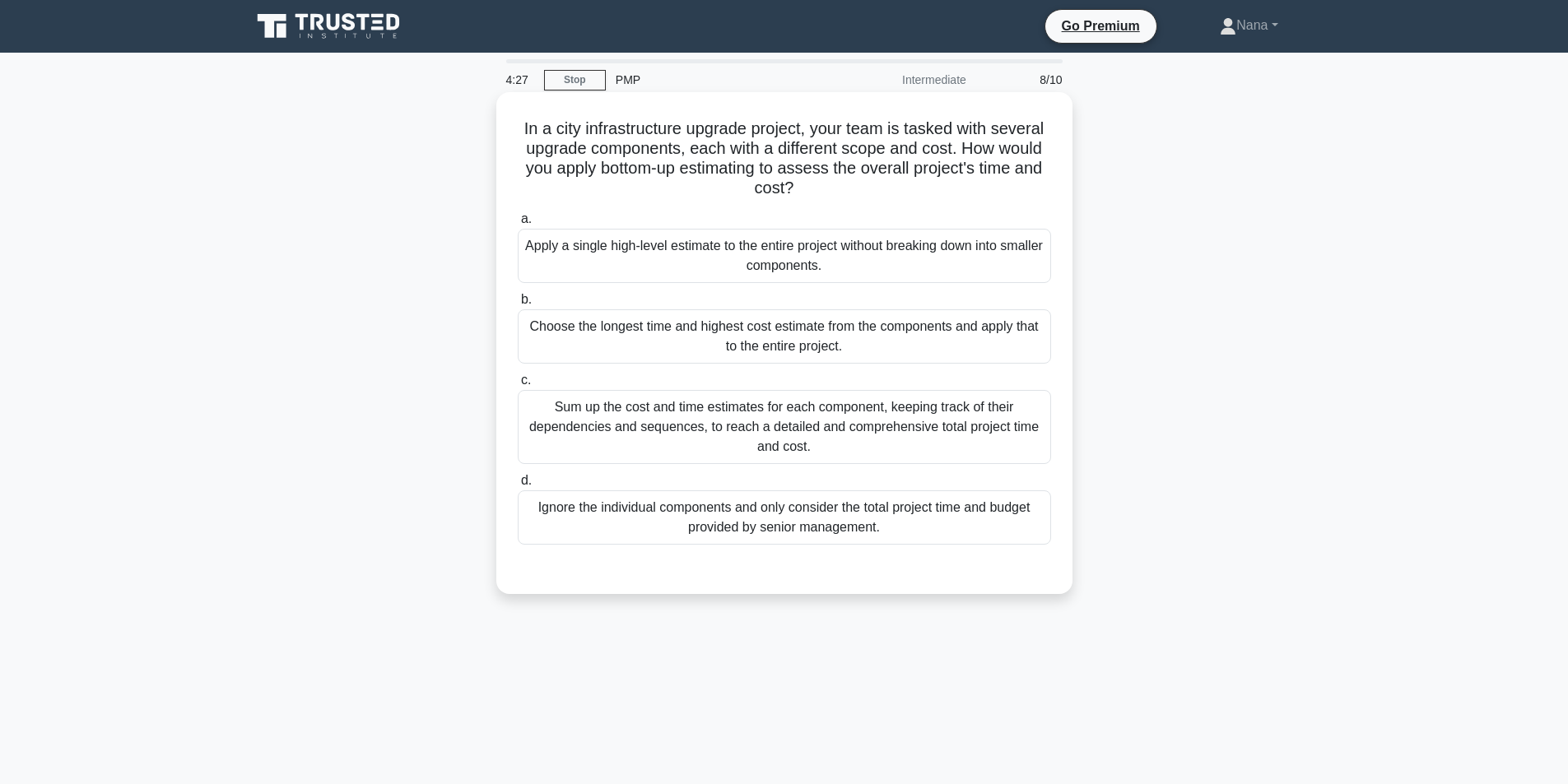
click at [839, 404] on div "Sum up the cost and time estimates for each component, keeping track of their d…" at bounding box center [784, 427] width 533 height 74
click at [517, 386] on input "c. Sum up the cost and time estimates for each component, keeping track of thei…" at bounding box center [517, 380] width 0 height 10
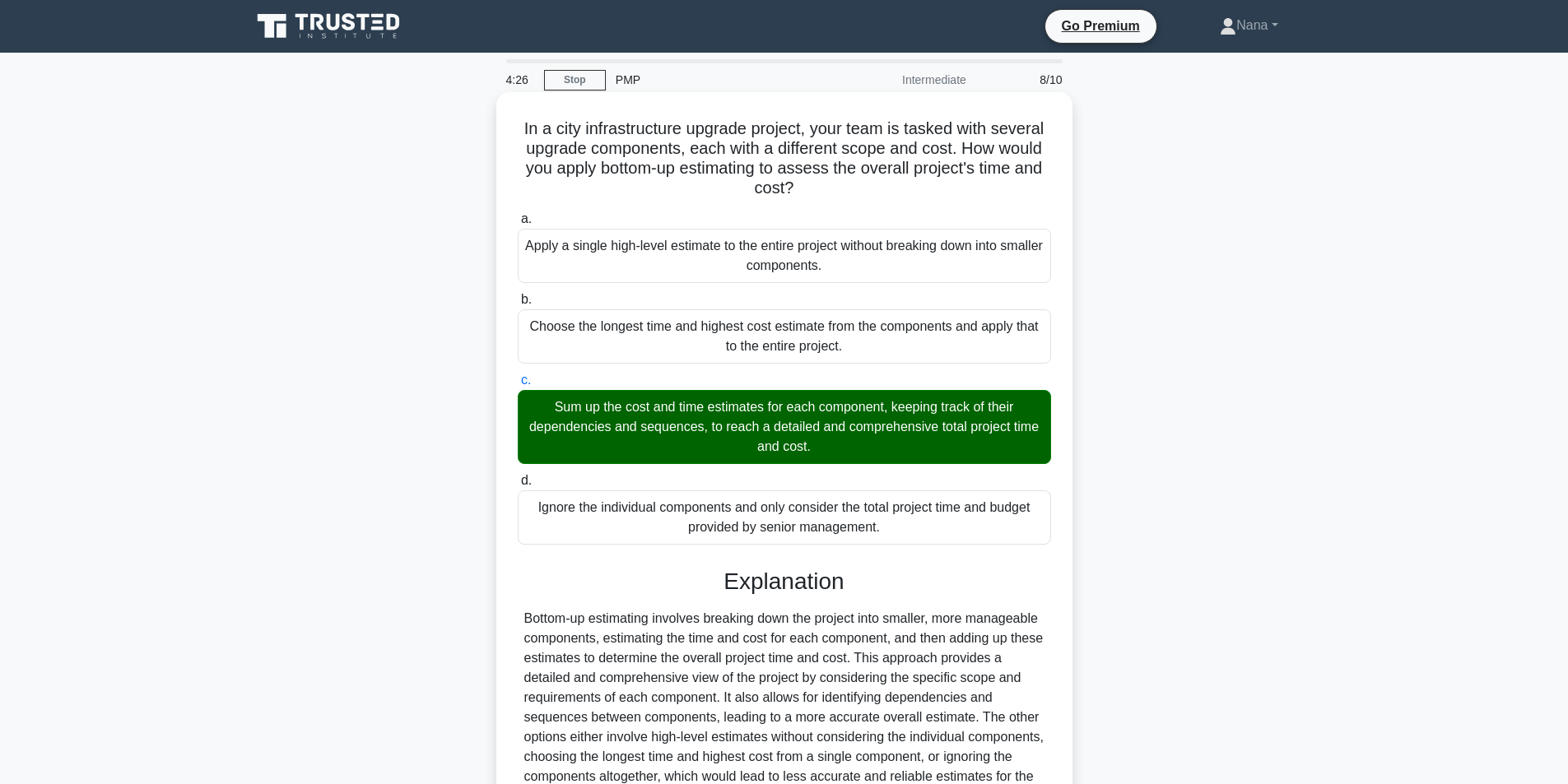
scroll to position [172, 0]
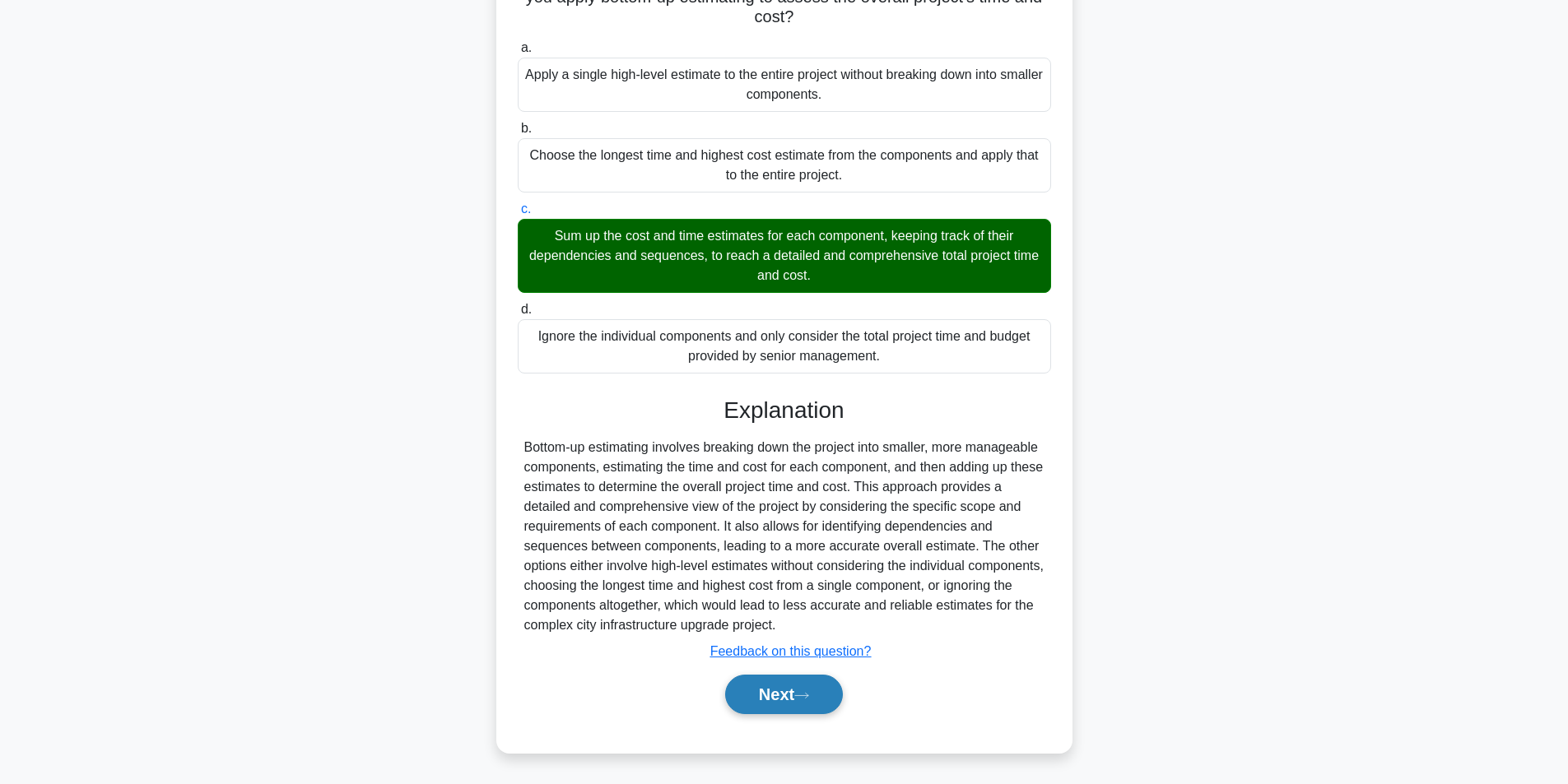
click at [775, 695] on button "Next" at bounding box center [783, 694] width 118 height 40
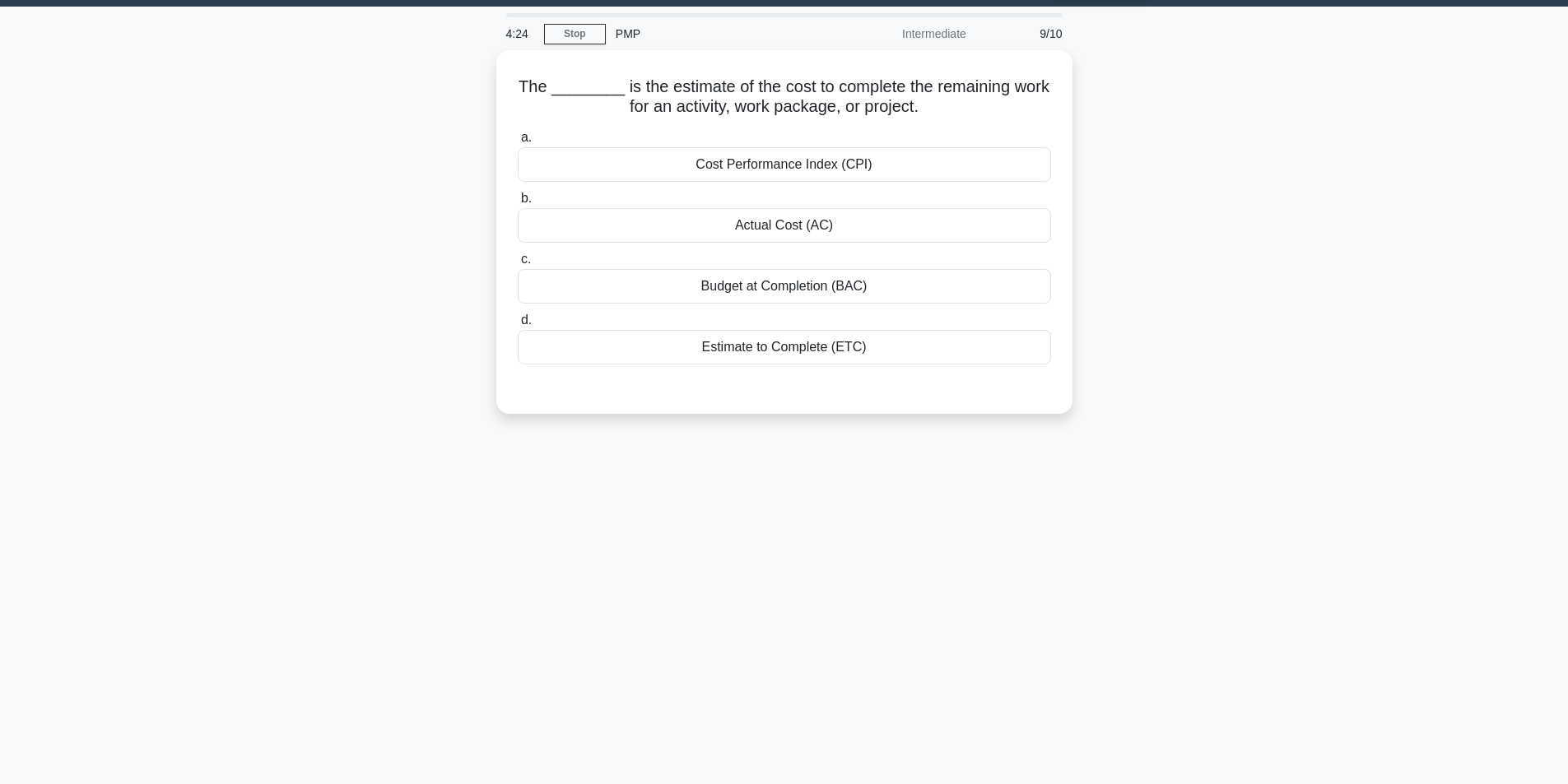
scroll to position [0, 0]
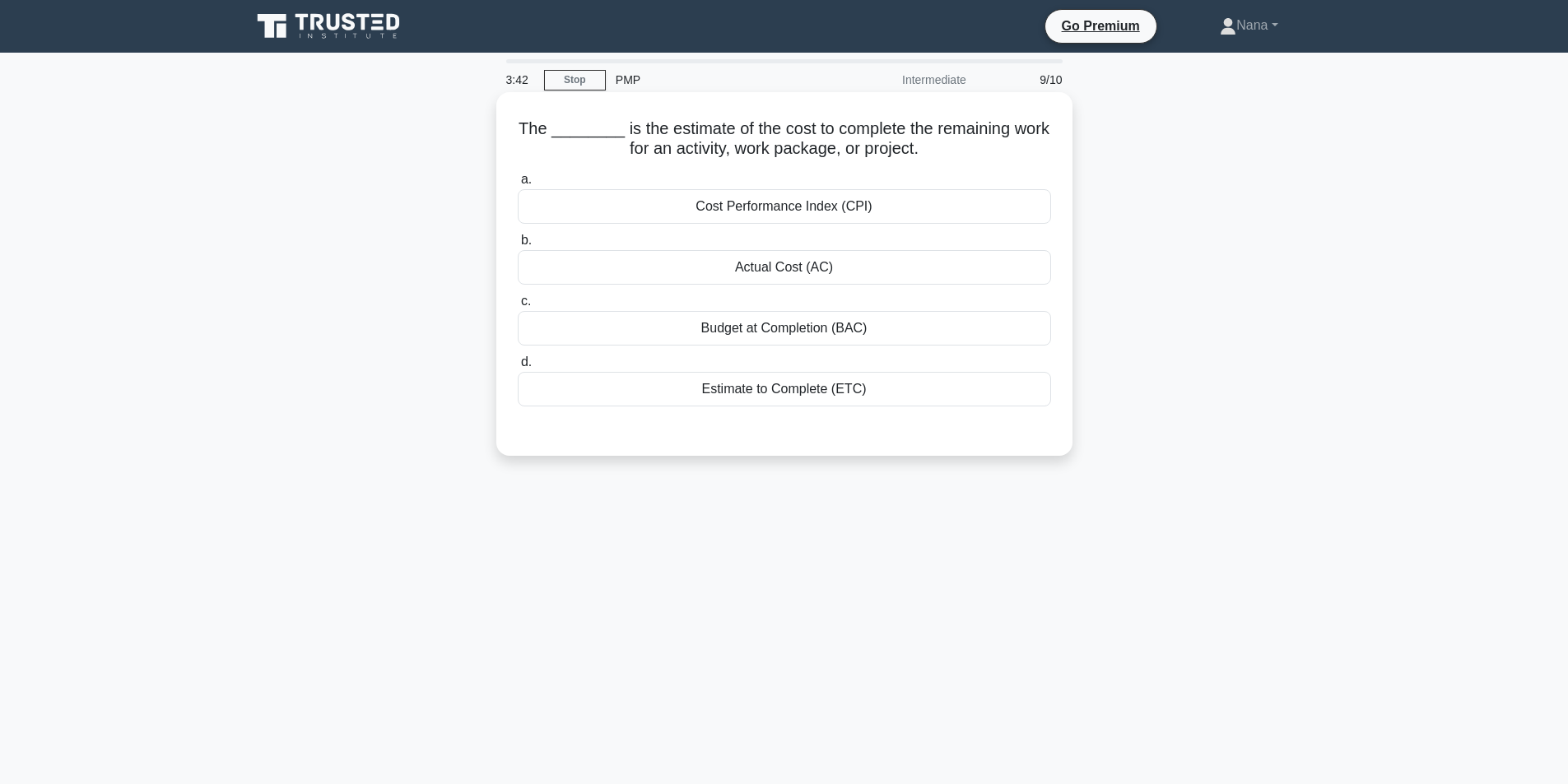
click at [874, 401] on div "Estimate to Complete (ETC)" at bounding box center [784, 389] width 533 height 35
click at [517, 368] on input "d. Estimate to Complete (ETC)" at bounding box center [517, 362] width 0 height 10
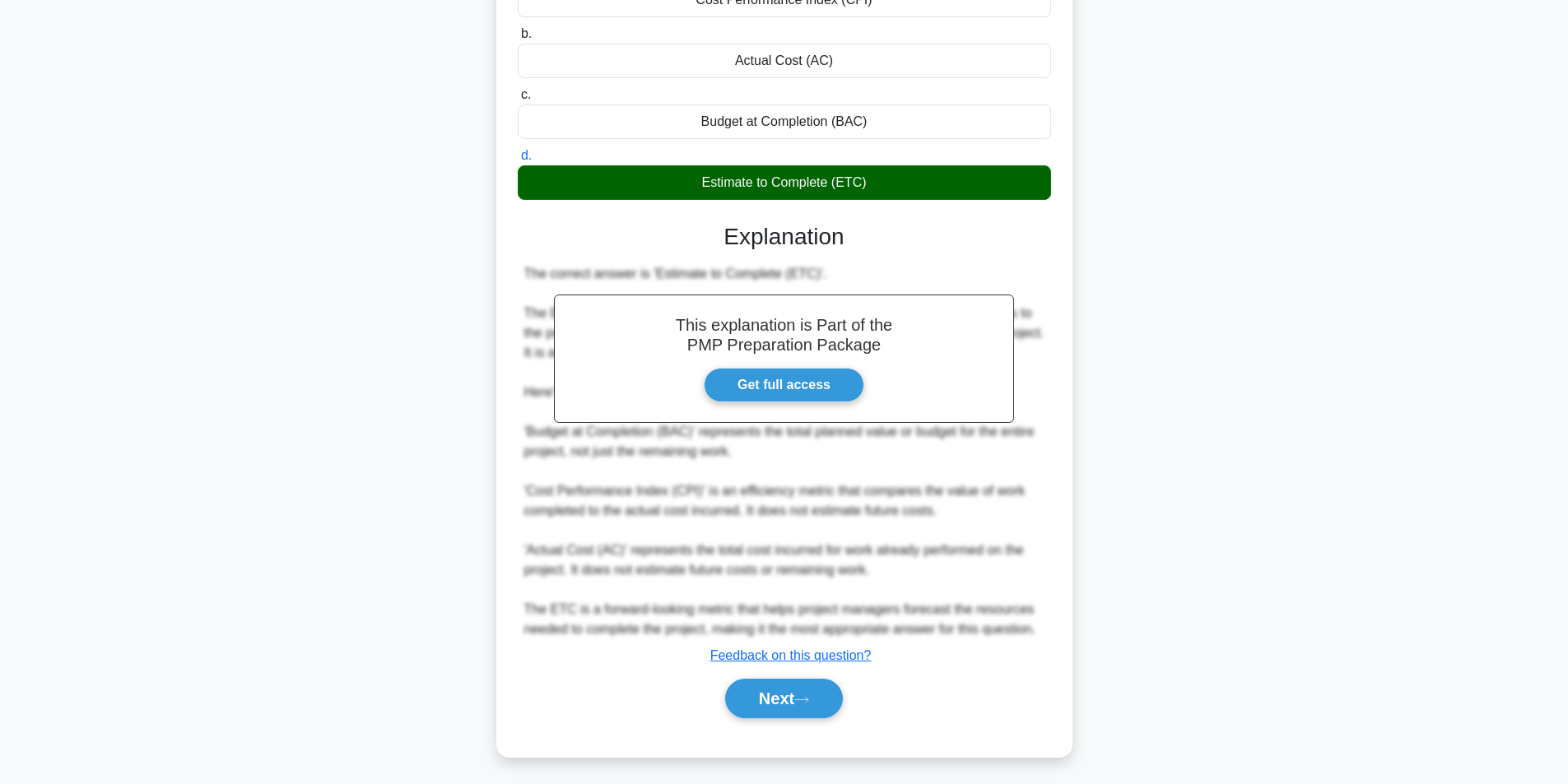
drag, startPoint x: 793, startPoint y: 697, endPoint x: 1297, endPoint y: 611, distance: 511.3
click at [794, 695] on button "Next" at bounding box center [783, 699] width 118 height 40
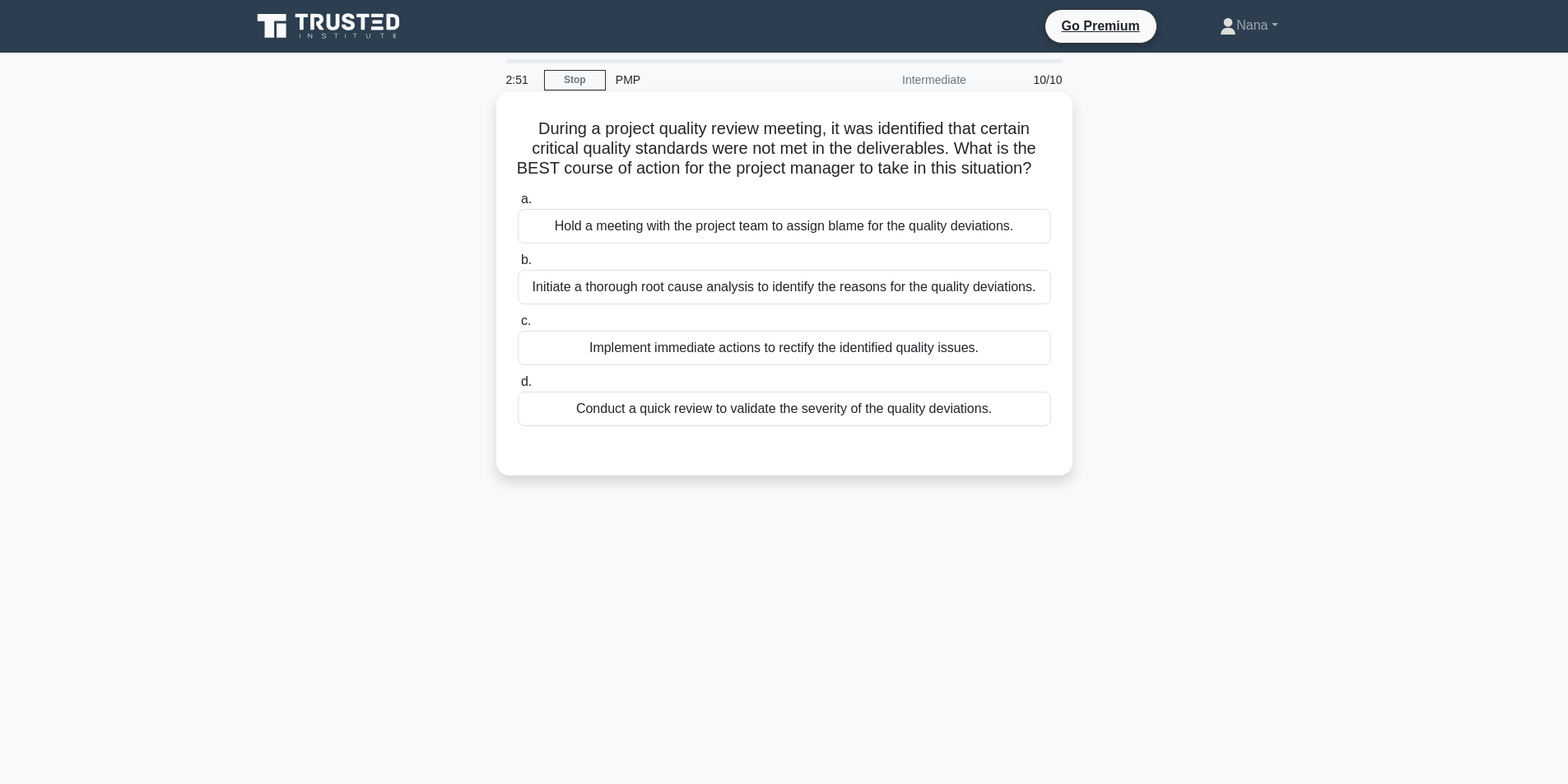
click at [943, 426] on div "Conduct a quick review to validate the severity of the quality deviations." at bounding box center [784, 409] width 533 height 35
click at [517, 387] on input "d. Conduct a quick review to validate the severity of the quality deviations." at bounding box center [517, 382] width 0 height 10
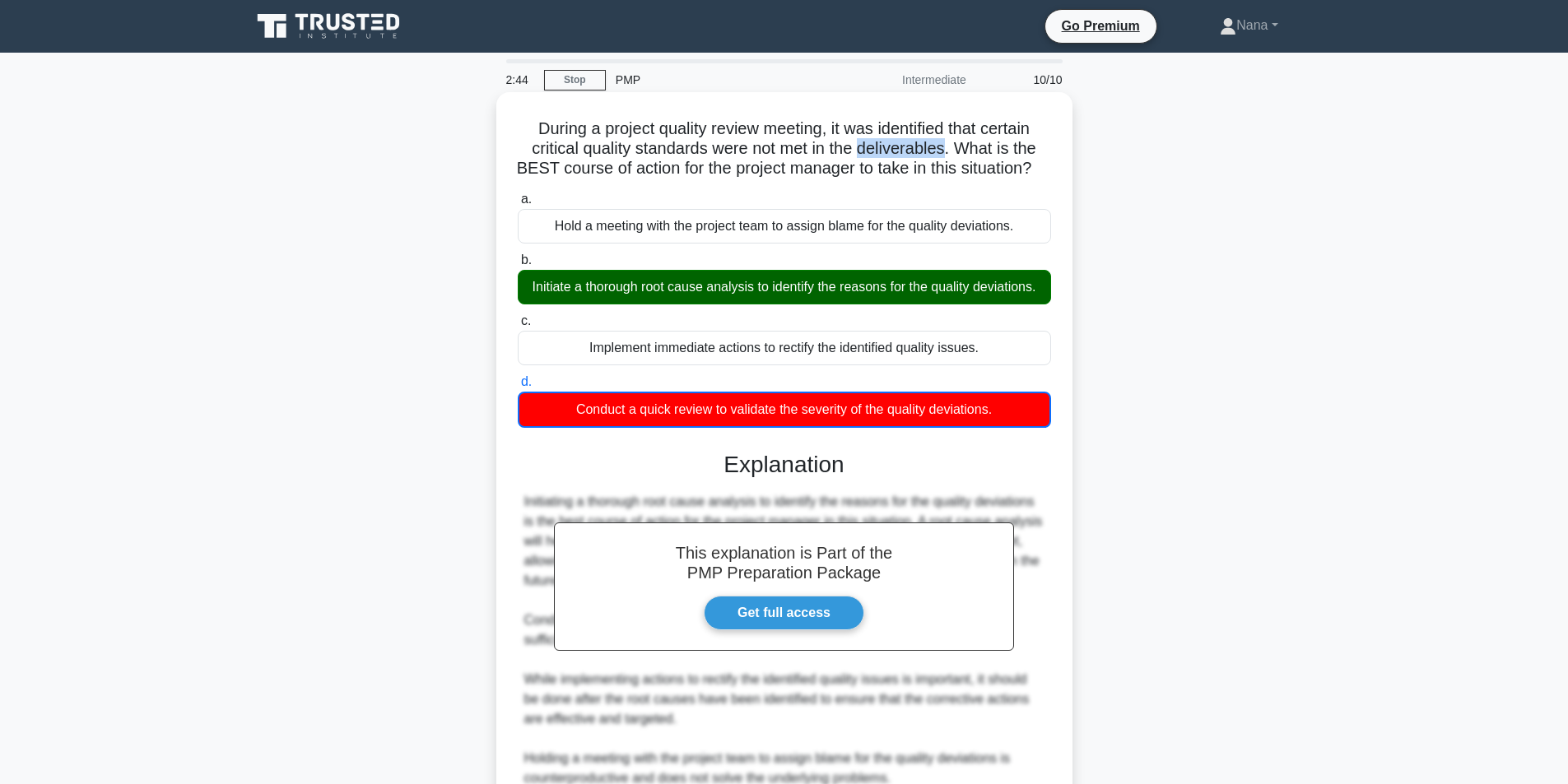
drag, startPoint x: 866, startPoint y: 147, endPoint x: 947, endPoint y: 155, distance: 81.4
click at [947, 155] on h5 "During a project quality review meeting, it was identified that certain critica…" at bounding box center [784, 149] width 536 height 61
copy h5 "deliverables"
